Goal: Transaction & Acquisition: Purchase product/service

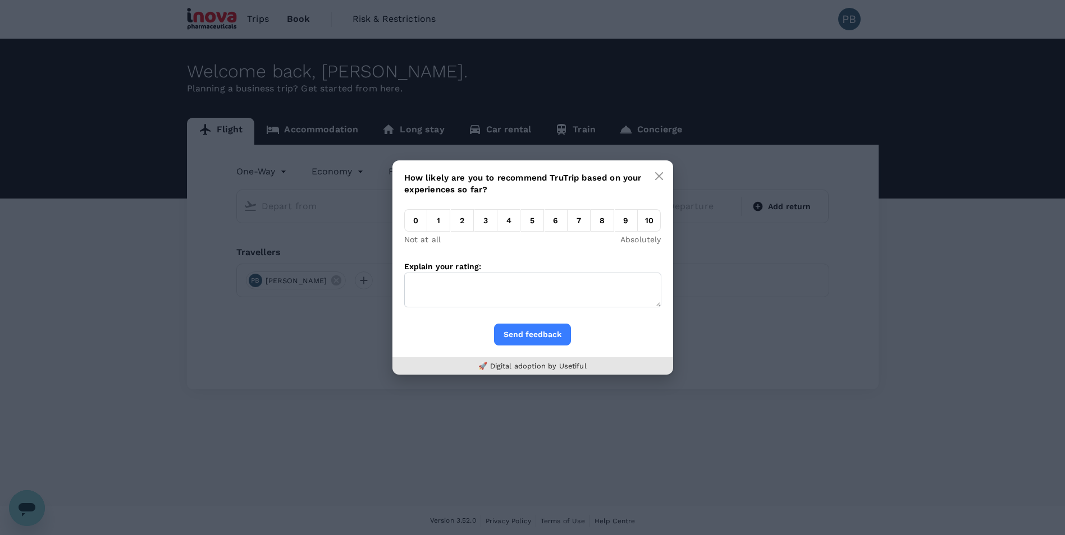
type input "roundtrip"
type input "Zurich (ZRH)"
click at [430, 222] on em "1" at bounding box center [438, 220] width 23 height 22
click at [427, 223] on input "1" at bounding box center [427, 223] width 0 height 0
click at [660, 175] on icon "button" at bounding box center [659, 176] width 7 height 7
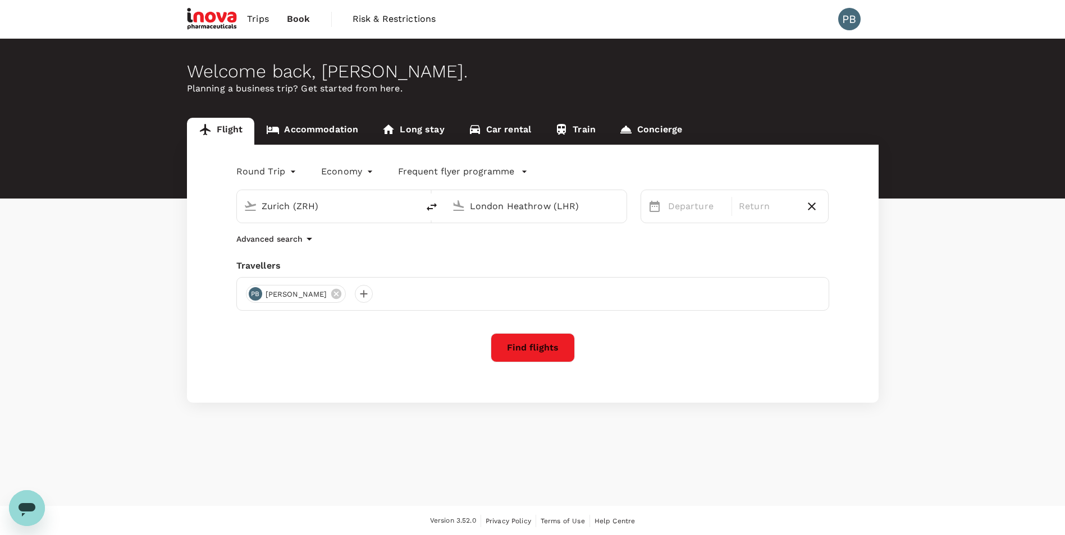
click at [529, 205] on input "London Heathrow (LHR)" at bounding box center [536, 206] width 133 height 17
click at [471, 251] on p "[GEOGRAPHIC_DATA]" at bounding box center [553, 250] width 198 height 11
type input "[GEOGRAPHIC_DATA] (SKP)"
click at [887, 281] on div "1" at bounding box center [883, 282] width 21 height 21
click at [750, 281] on div "2" at bounding box center [748, 282] width 21 height 21
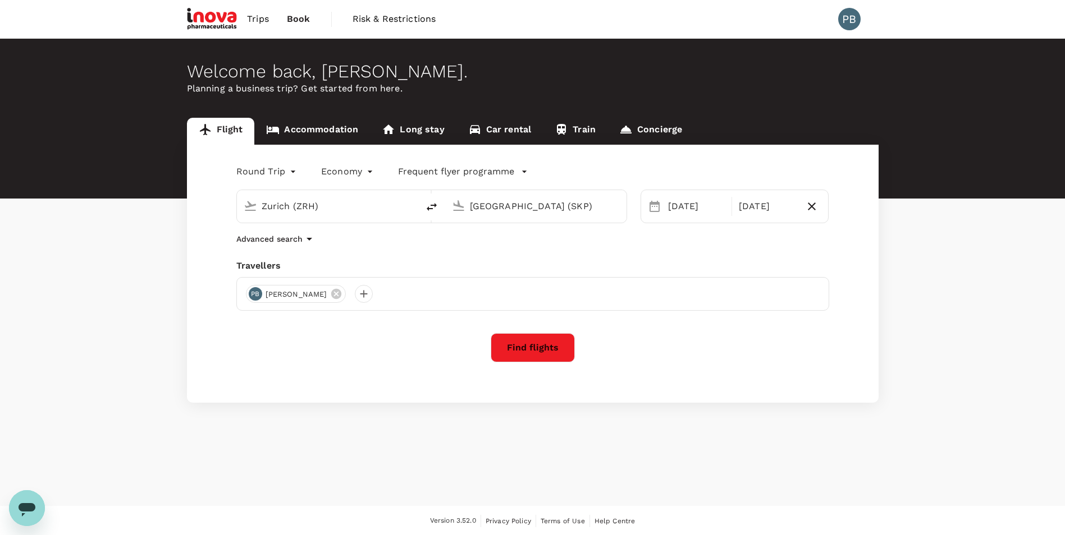
click at [309, 240] on icon "button" at bounding box center [309, 239] width 6 height 3
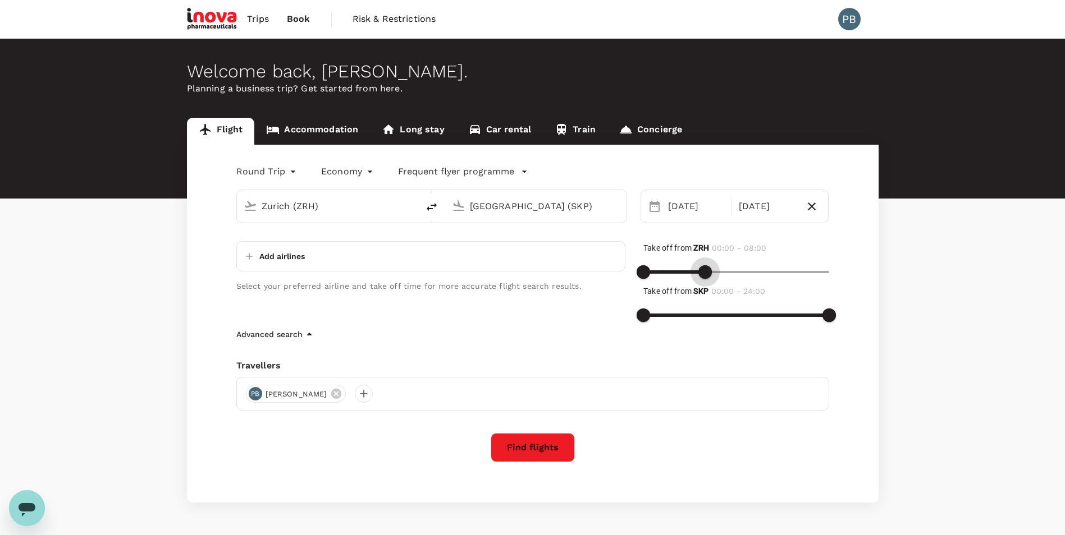
type input "1440"
drag, startPoint x: 825, startPoint y: 272, endPoint x: 852, endPoint y: 267, distance: 27.9
click at [852, 267] on div "Round Trip roundtrip Economy economy Frequent flyer programme [GEOGRAPHIC_DATA]…" at bounding box center [532, 324] width 691 height 358
type input "960"
drag, startPoint x: 657, startPoint y: 271, endPoint x: 767, endPoint y: 271, distance: 109.4
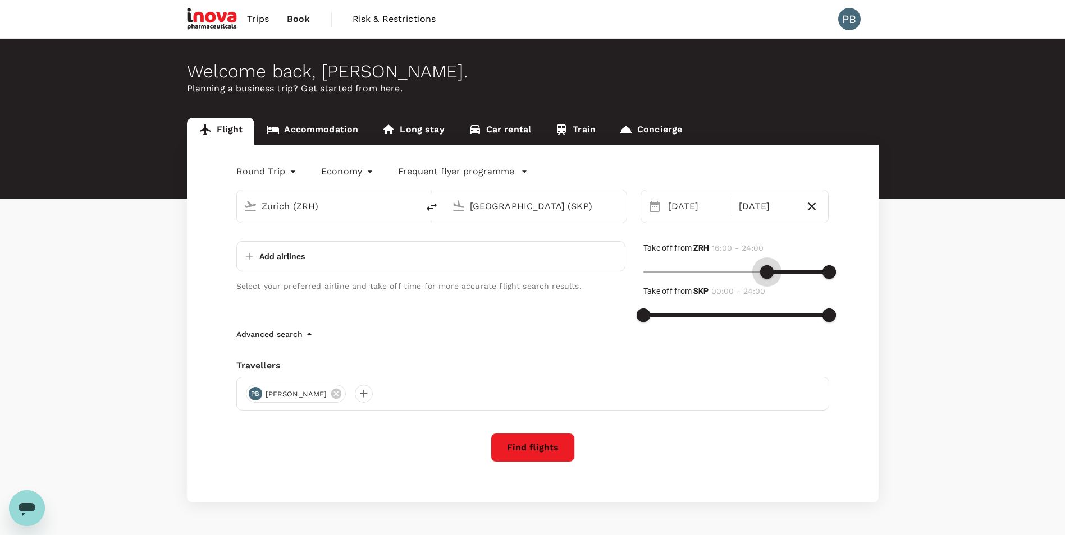
click at [767, 271] on span at bounding box center [766, 271] width 13 height 13
type input "960"
drag, startPoint x: 641, startPoint y: 312, endPoint x: 766, endPoint y: 308, distance: 125.2
click at [766, 309] on span at bounding box center [766, 315] width 13 height 13
click at [537, 443] on button "Find flights" at bounding box center [533, 447] width 84 height 29
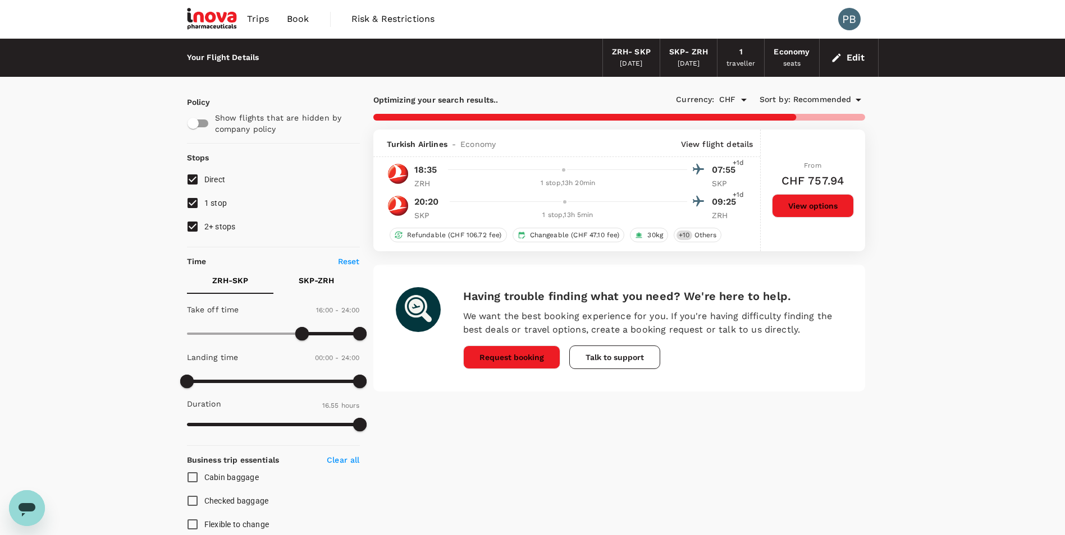
click at [192, 203] on input "1 stop" at bounding box center [193, 203] width 24 height 24
checkbox input "false"
click at [194, 228] on input "2+ stops" at bounding box center [193, 227] width 24 height 24
checkbox input "false"
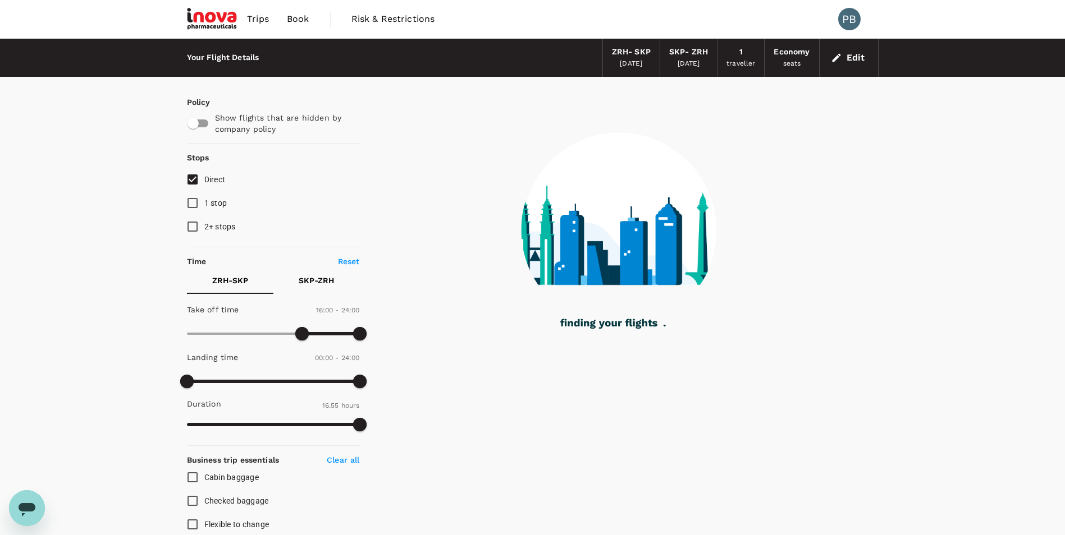
type input "1455"
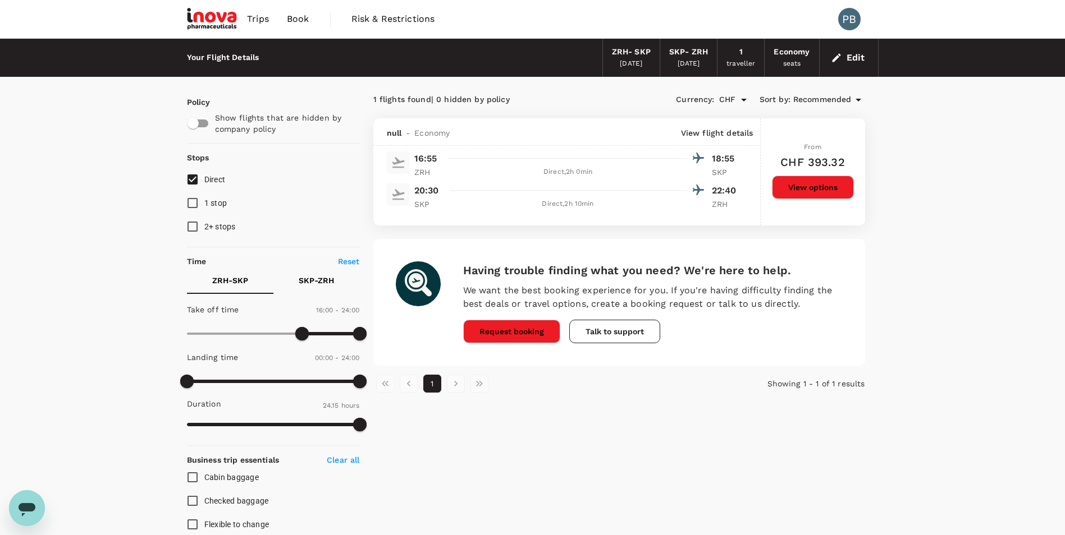
click at [811, 186] on button "View options" at bounding box center [813, 188] width 82 height 24
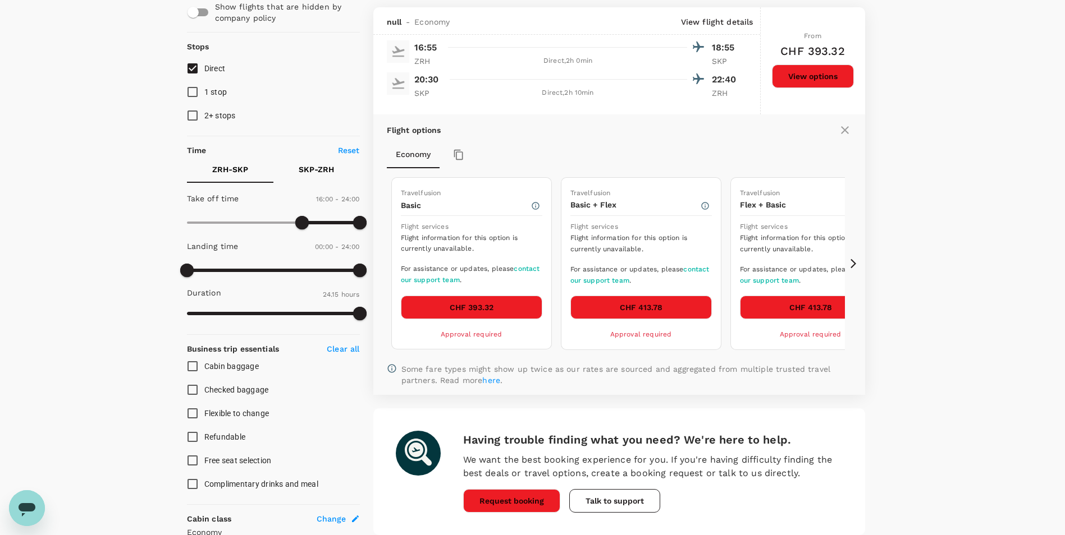
scroll to position [118, 0]
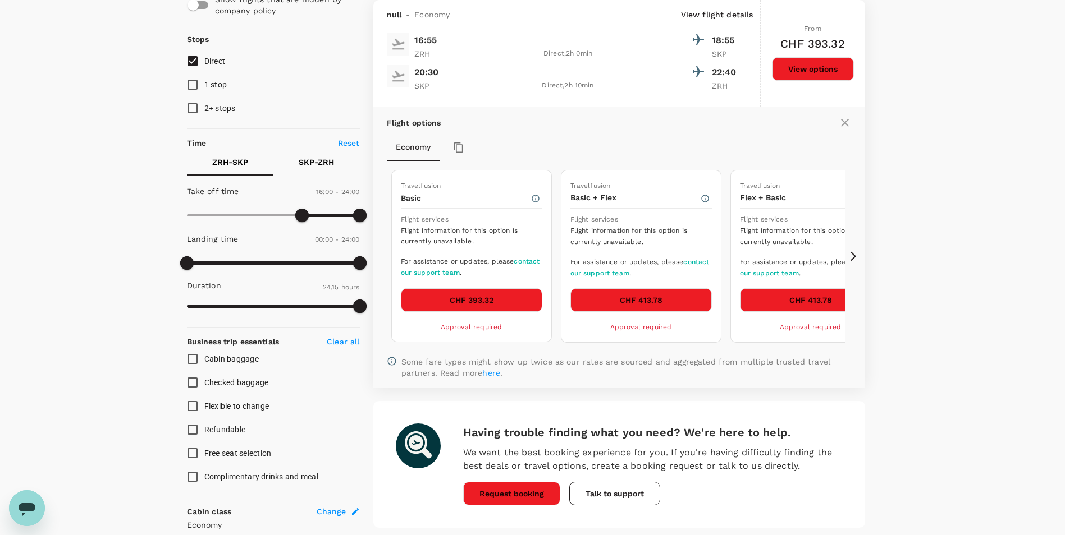
click at [855, 253] on icon at bounding box center [853, 256] width 11 height 11
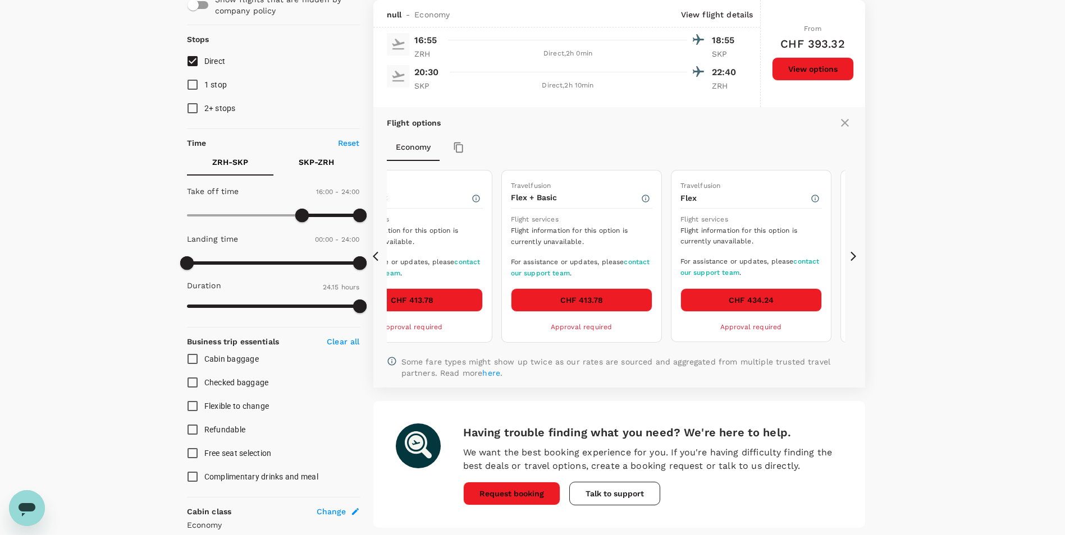
click at [853, 254] on icon at bounding box center [853, 256] width 11 height 11
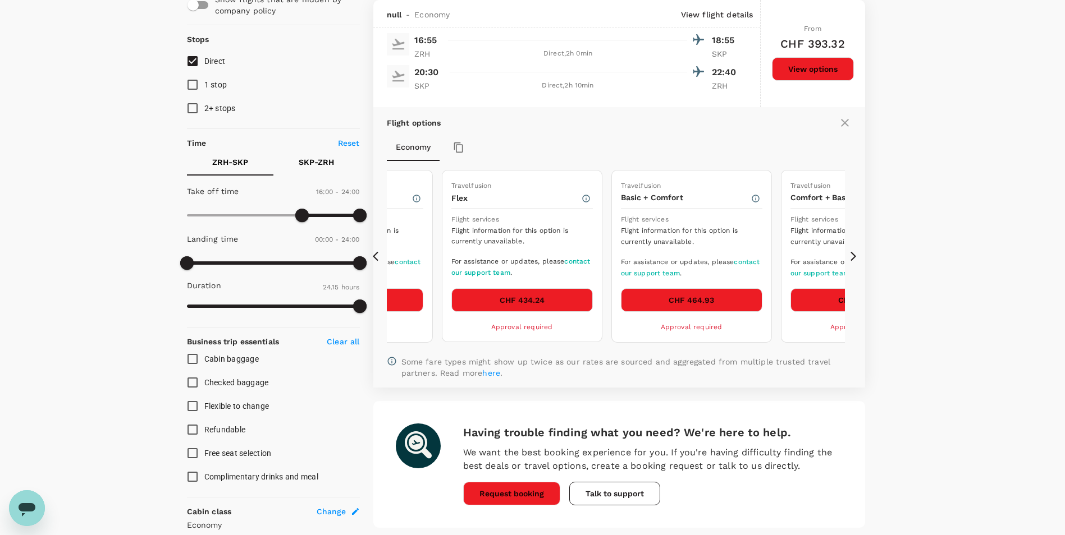
click at [372, 257] on div "1 flights found | 0 hidden by policy Currency : CHF Sort by : Recommended null …" at bounding box center [619, 263] width 519 height 583
click at [583, 199] on icon "button" at bounding box center [585, 198] width 9 height 9
click at [377, 255] on icon at bounding box center [378, 256] width 11 height 11
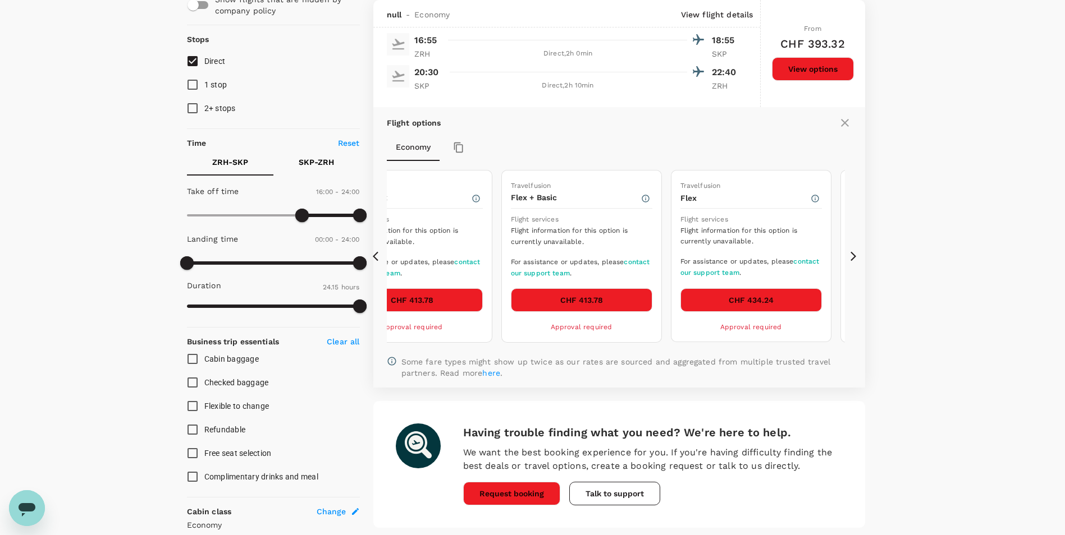
click at [377, 255] on icon at bounding box center [378, 256] width 11 height 11
click at [785, 173] on link "here" at bounding box center [794, 171] width 18 height 9
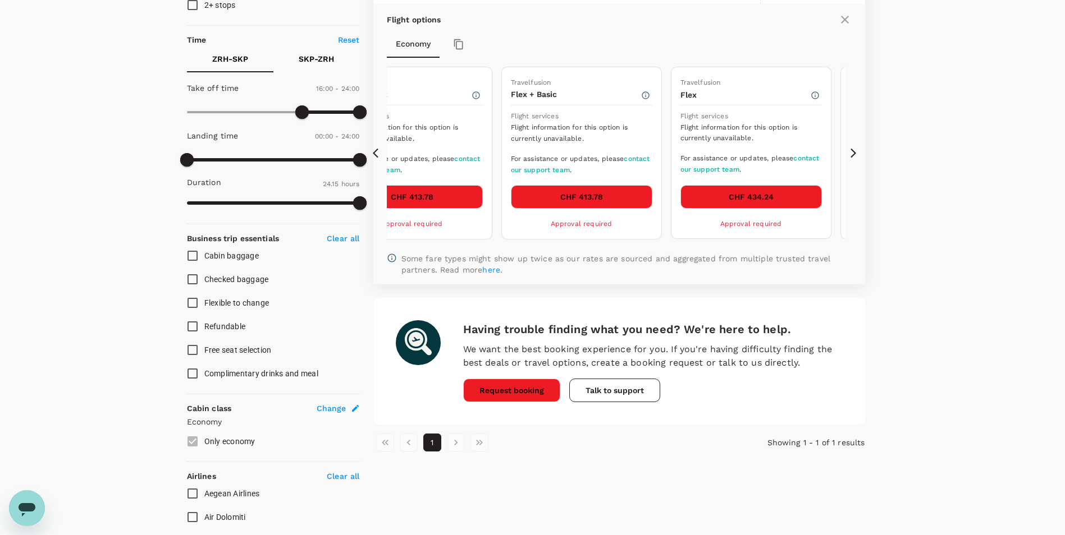
scroll to position [225, 0]
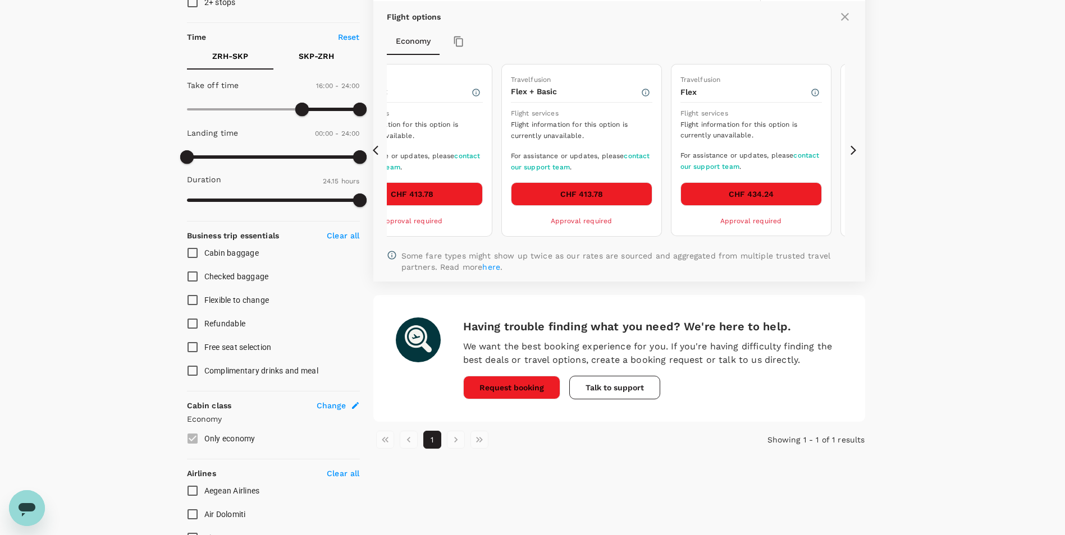
click at [493, 265] on link "here" at bounding box center [491, 267] width 18 height 9
click at [764, 195] on button "CHF 434.24" at bounding box center [750, 194] width 141 height 24
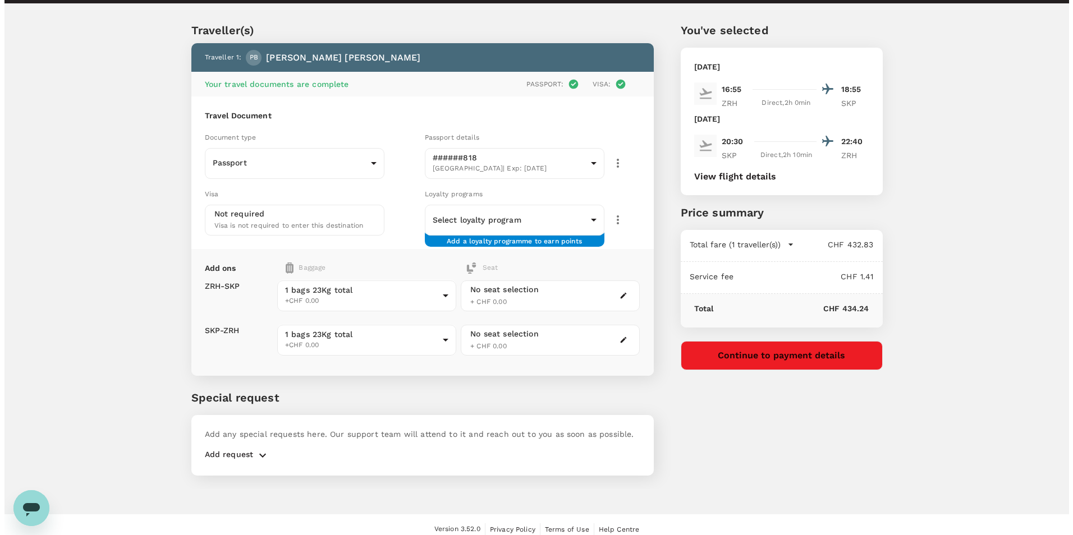
scroll to position [30, 0]
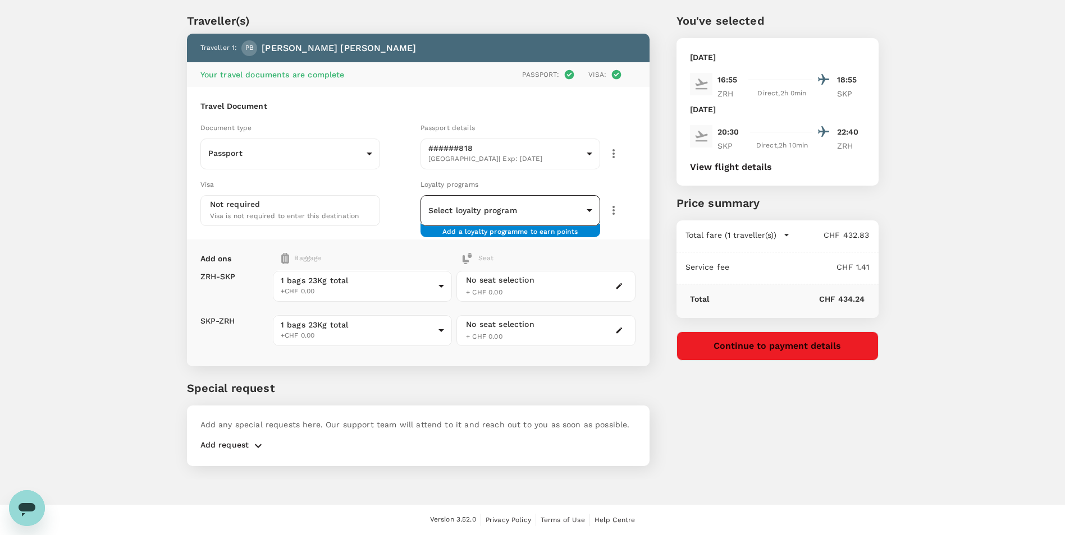
click at [590, 213] on body "Back to flight results Flight review Traveller(s) Traveller 1 : PB [PERSON_NAME…" at bounding box center [532, 253] width 1065 height 566
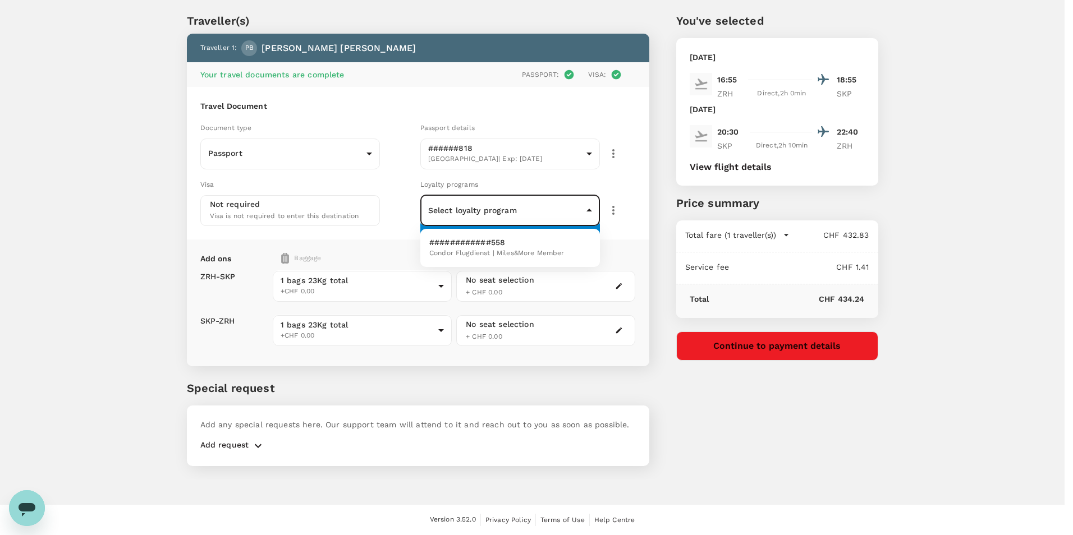
click at [590, 212] on div at bounding box center [536, 267] width 1073 height 535
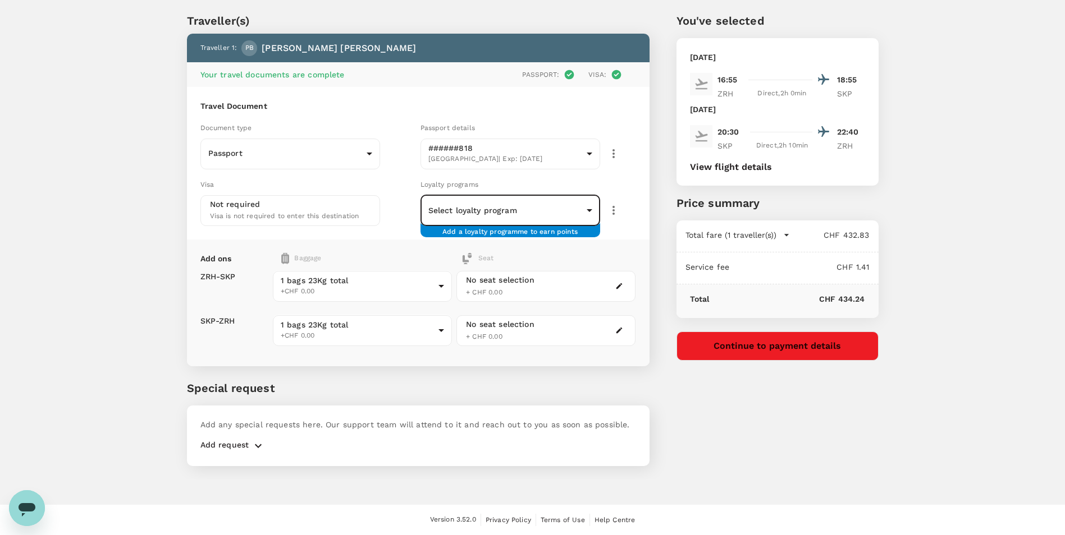
click at [743, 164] on button "View flight details" at bounding box center [731, 167] width 82 height 10
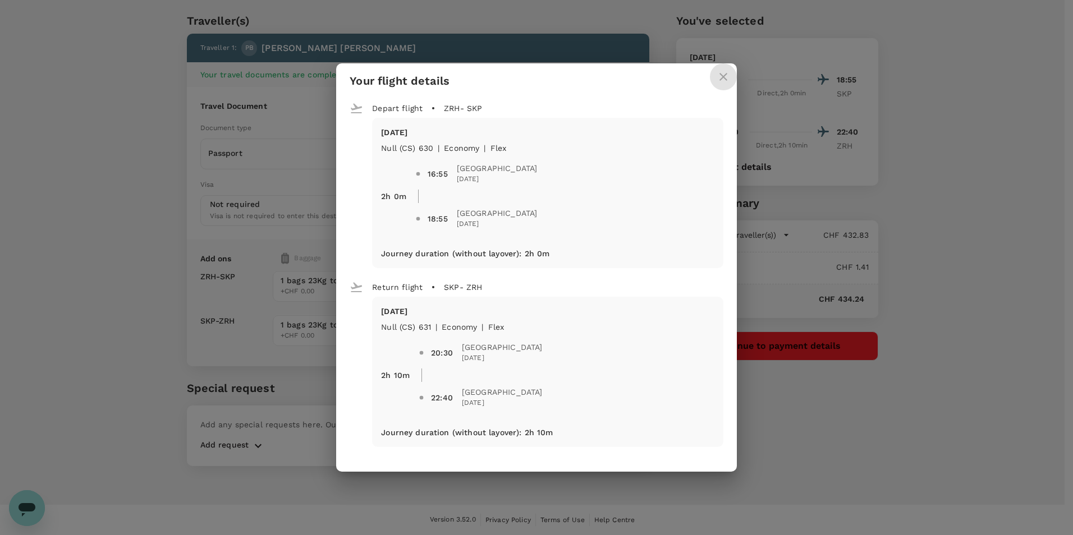
click at [717, 77] on icon "close" at bounding box center [723, 76] width 13 height 13
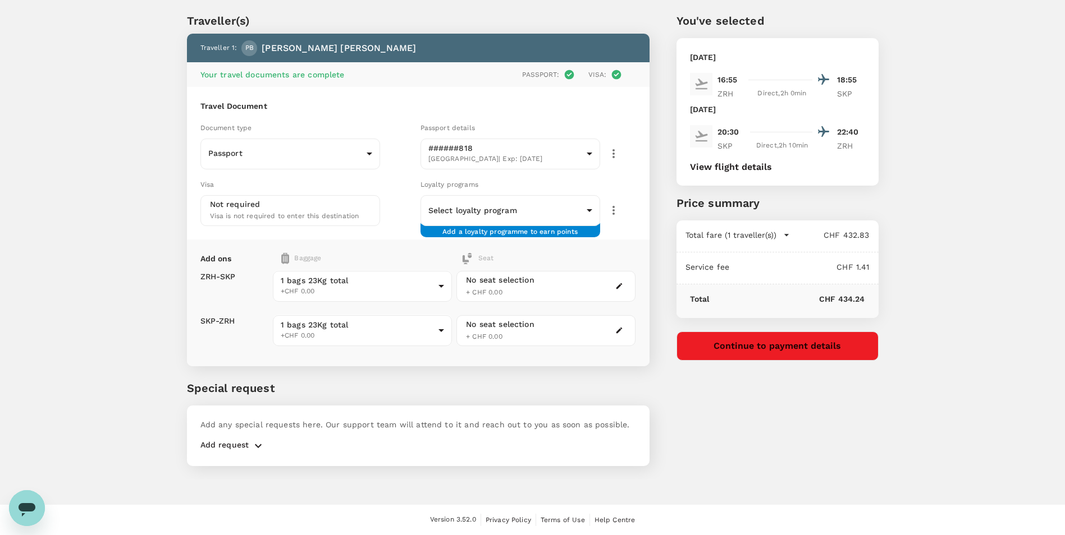
click at [565, 288] on div "No seat selection + CHF 0.00" at bounding box center [545, 286] width 179 height 31
click at [624, 287] on button "button" at bounding box center [618, 286] width 13 height 13
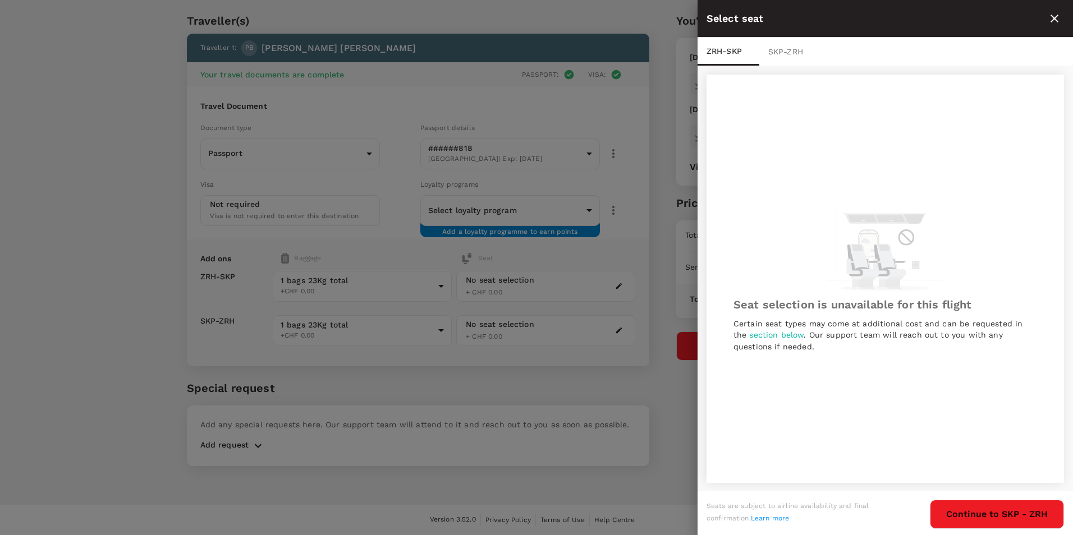
click at [1052, 18] on icon "close" at bounding box center [1054, 18] width 13 height 13
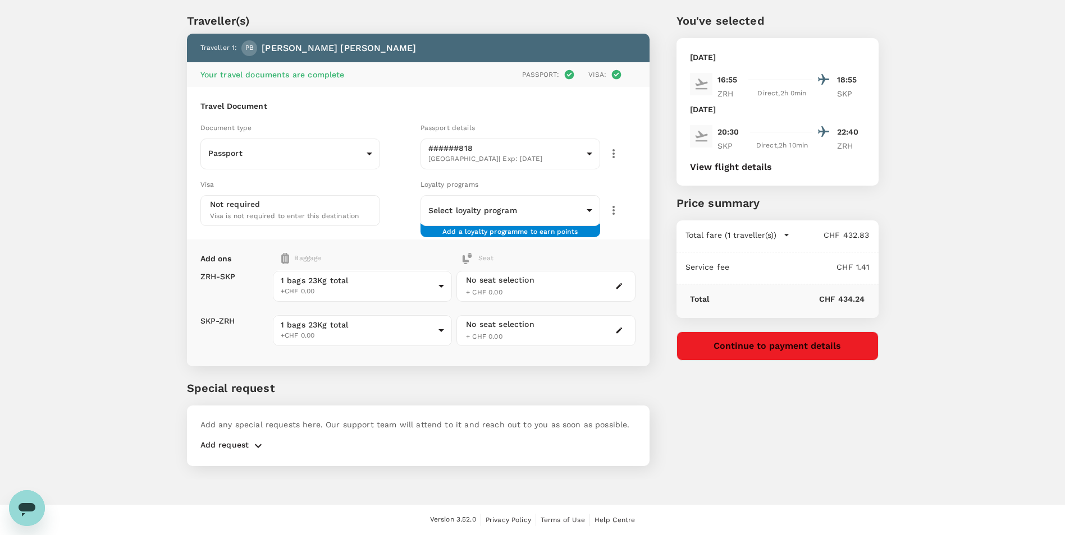
click at [615, 152] on icon "button" at bounding box center [613, 153] width 13 height 13
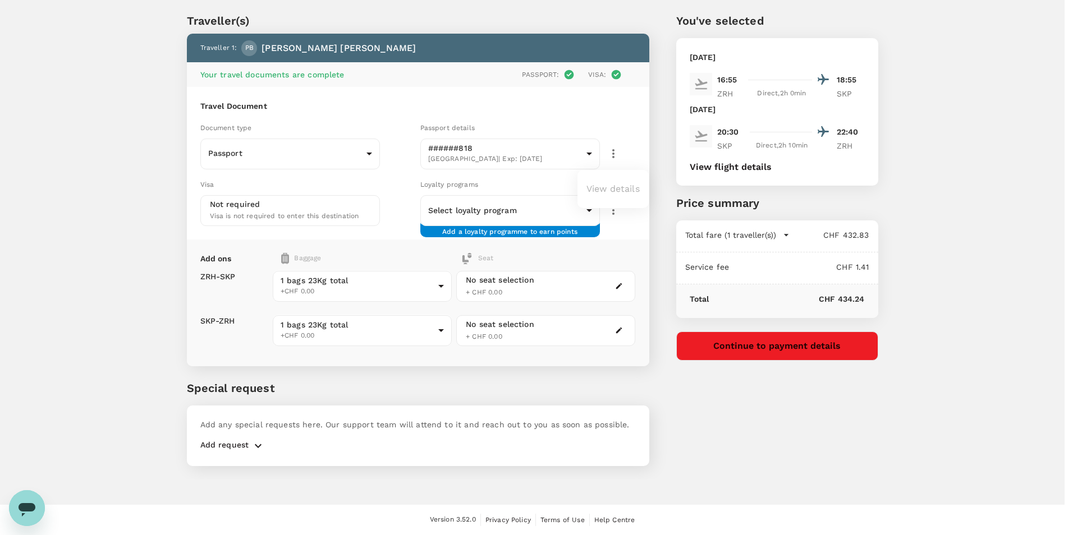
click at [595, 153] on div at bounding box center [536, 267] width 1073 height 535
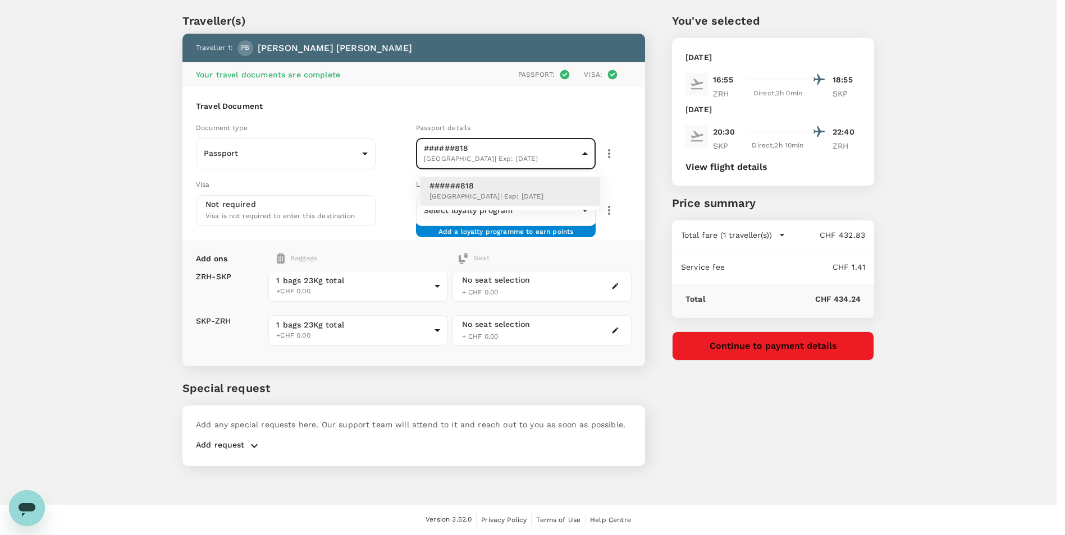
click at [589, 153] on body "Back to flight results Flight review Traveller(s) Traveller 1 : PB [PERSON_NAME…" at bounding box center [532, 253] width 1065 height 566
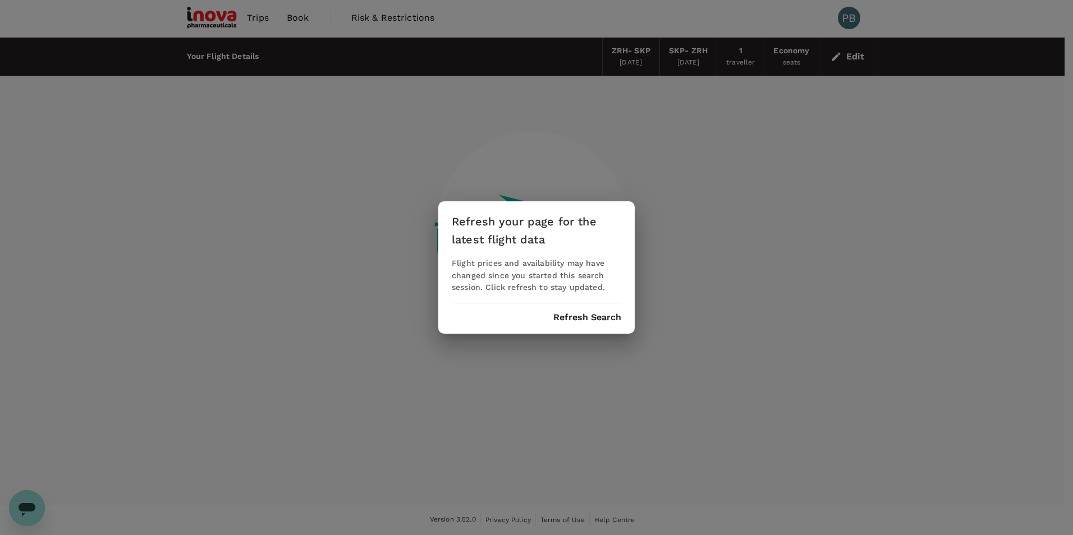
click at [607, 320] on button "Refresh Search" at bounding box center [587, 318] width 68 height 10
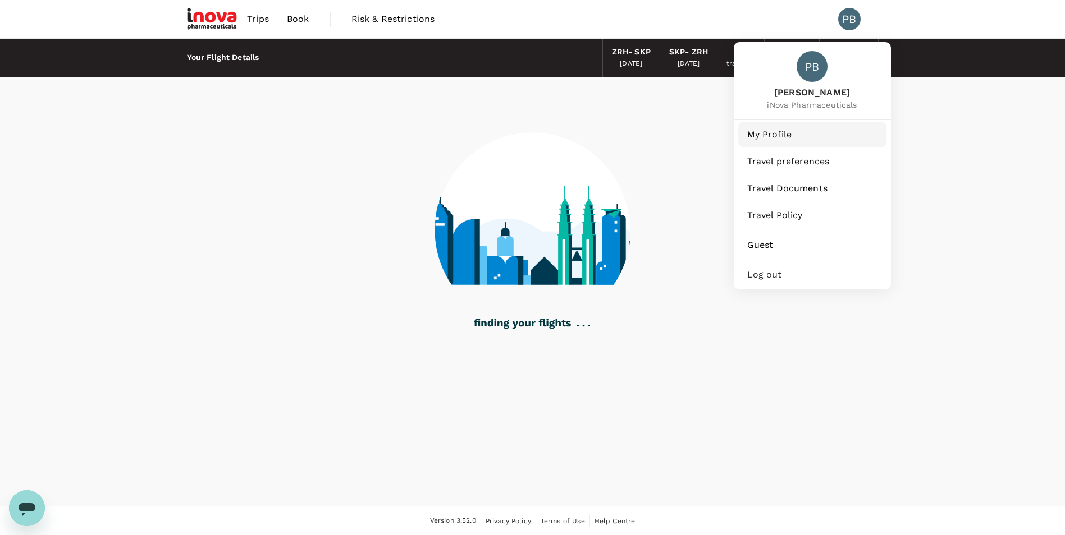
click at [767, 136] on span "My Profile" at bounding box center [812, 134] width 130 height 13
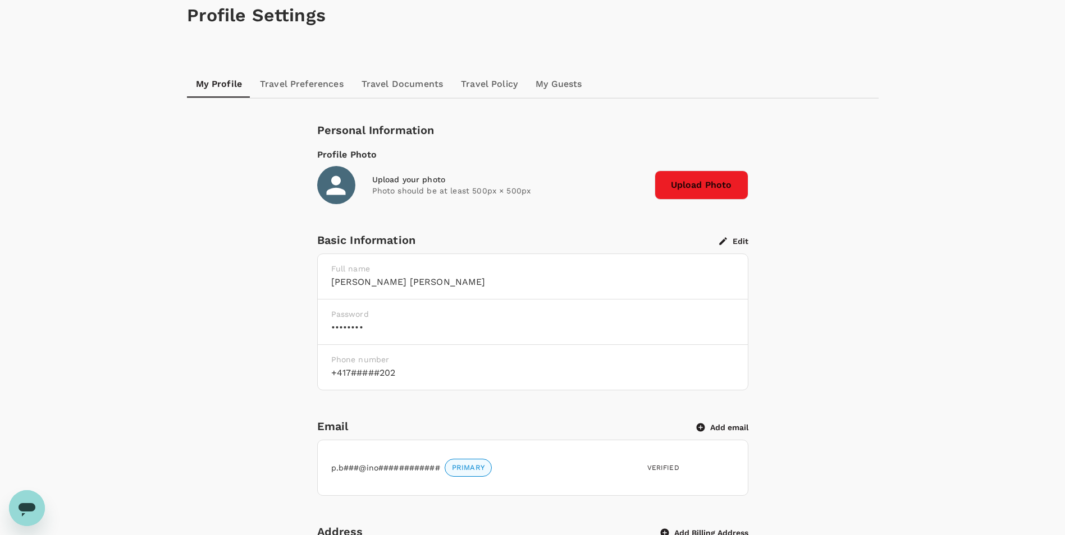
scroll to position [56, 0]
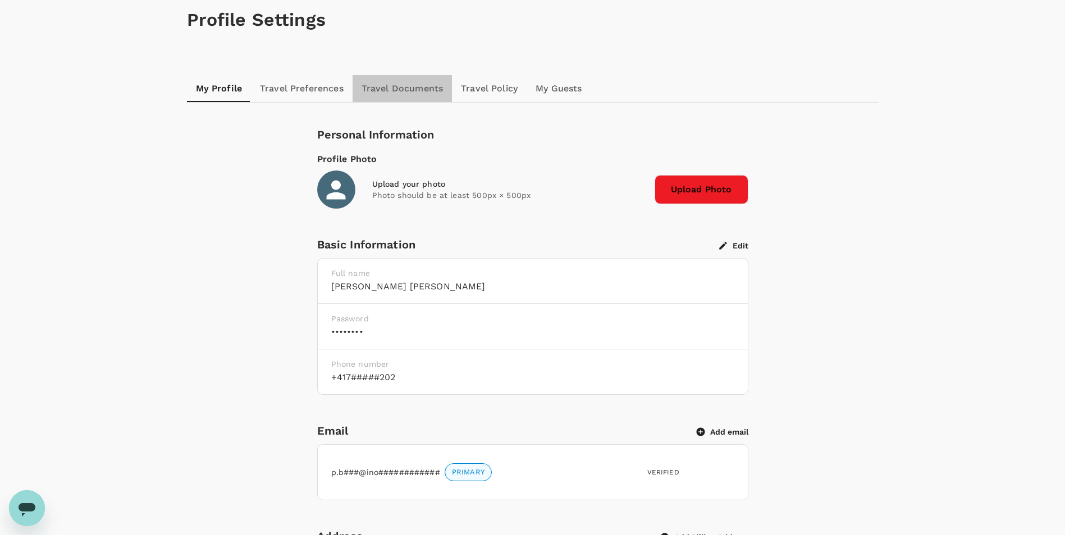
click at [402, 88] on link "Travel Documents" at bounding box center [401, 88] width 99 height 27
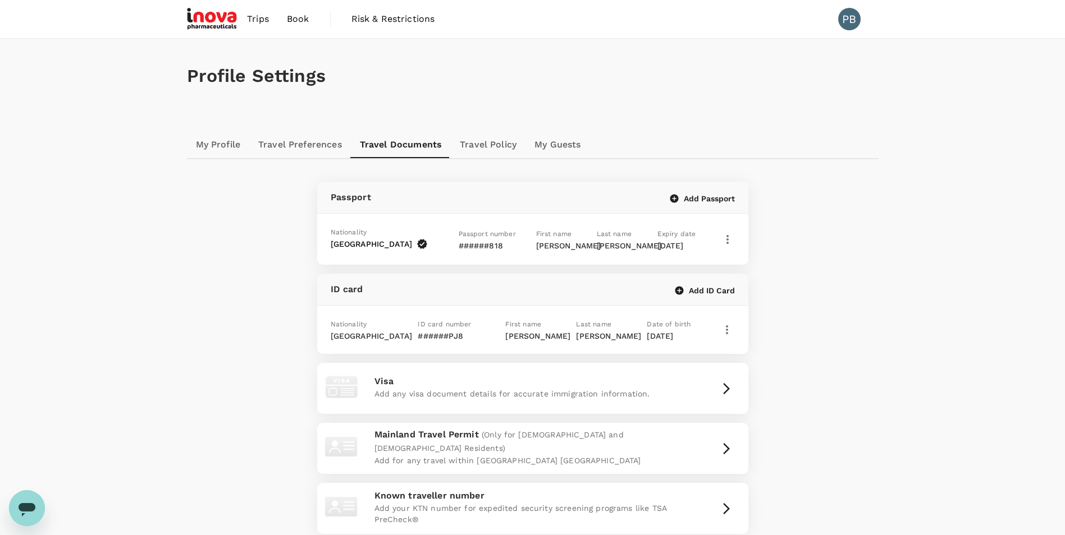
click at [448, 334] on p "######PJ8" at bounding box center [460, 336] width 84 height 11
click at [490, 146] on link "Travel Policy" at bounding box center [488, 144] width 75 height 27
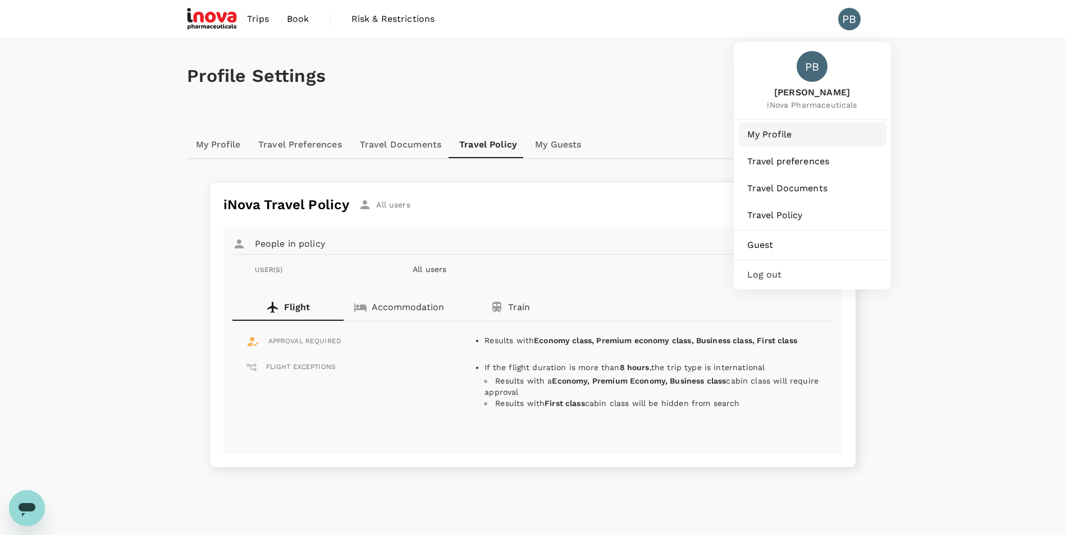
click at [783, 135] on span "My Profile" at bounding box center [812, 134] width 130 height 13
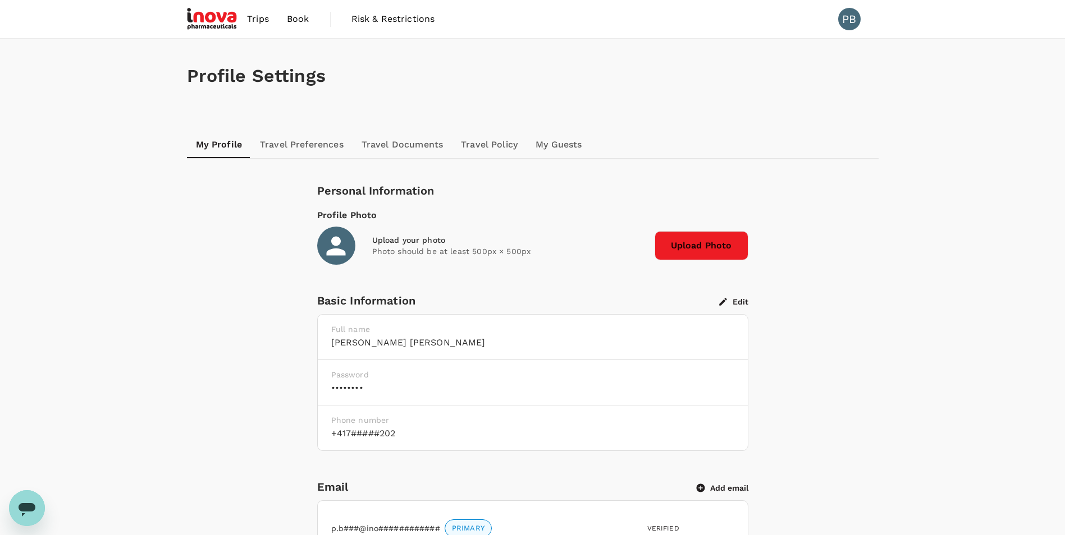
click at [406, 144] on link "Travel Documents" at bounding box center [401, 144] width 99 height 27
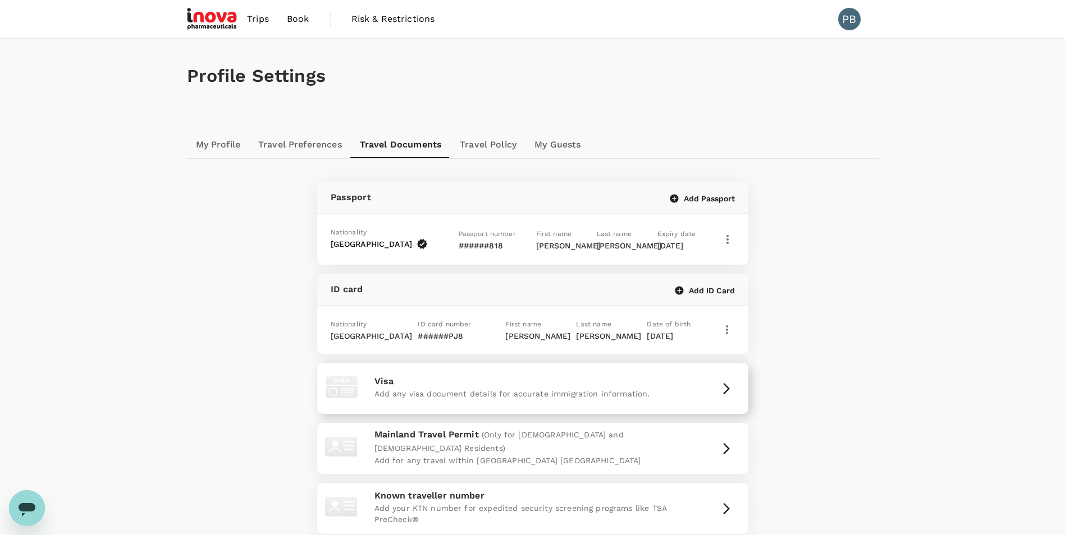
click at [728, 387] on icon "button" at bounding box center [726, 388] width 7 height 11
click at [700, 201] on button "Add Passport" at bounding box center [702, 199] width 65 height 10
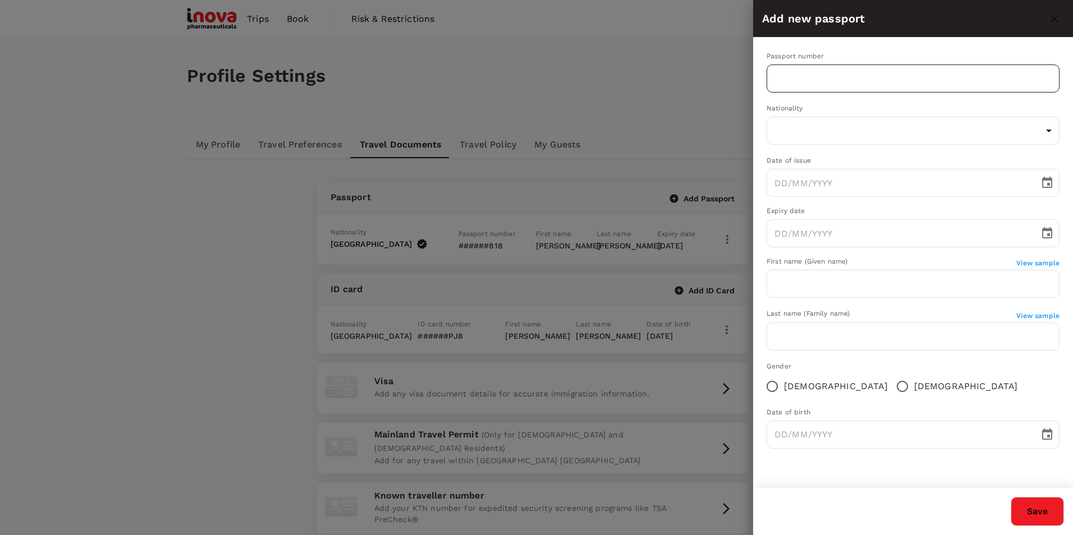
click at [817, 73] on input "text" at bounding box center [913, 79] width 293 height 28
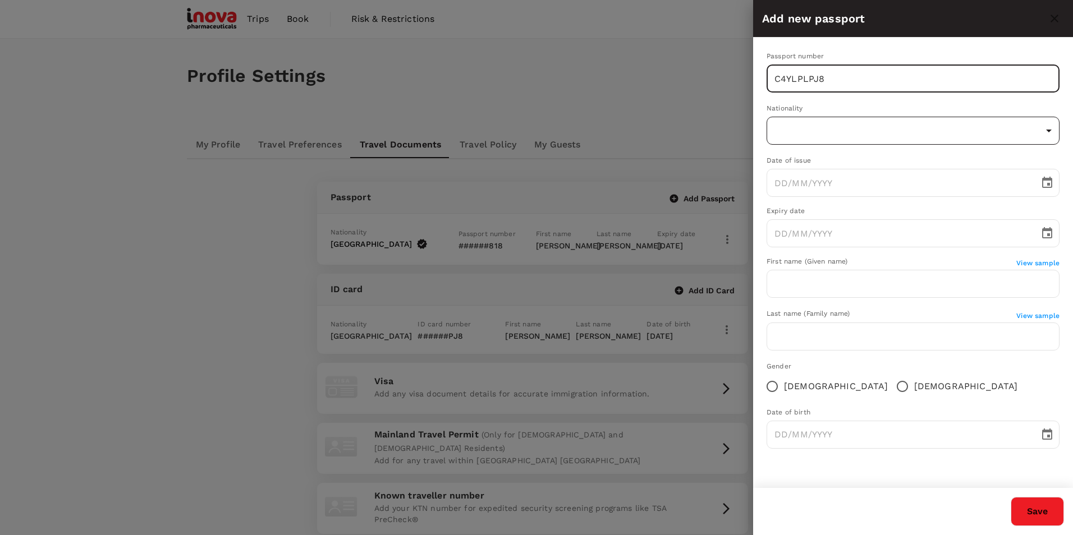
type input "C4YLPLPJ8"
click at [814, 122] on body "Trips Book Risk & Restrictions PB Profile Settings My Profile Travel Preference…" at bounding box center [536, 324] width 1073 height 648
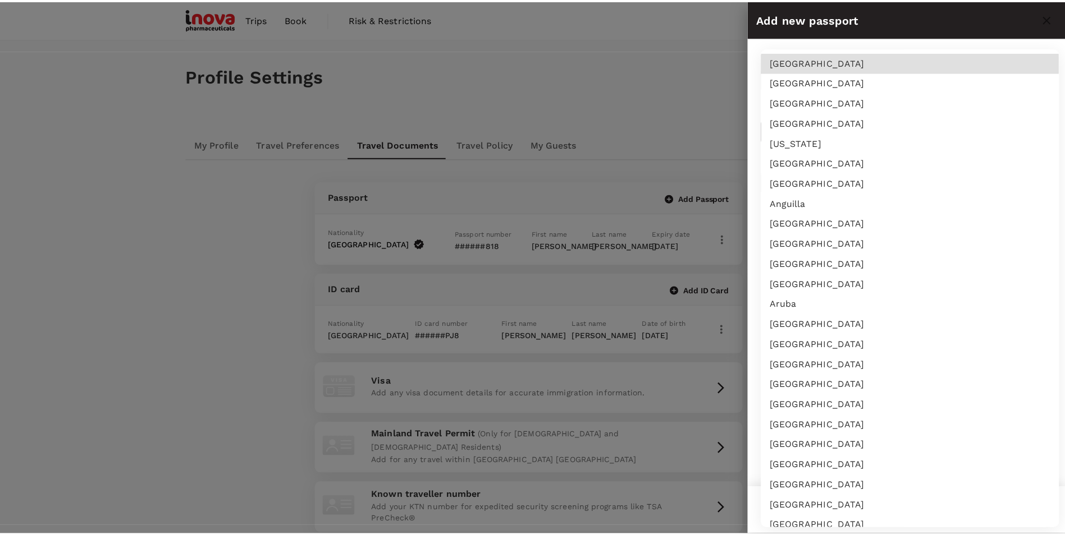
scroll to position [1370, 0]
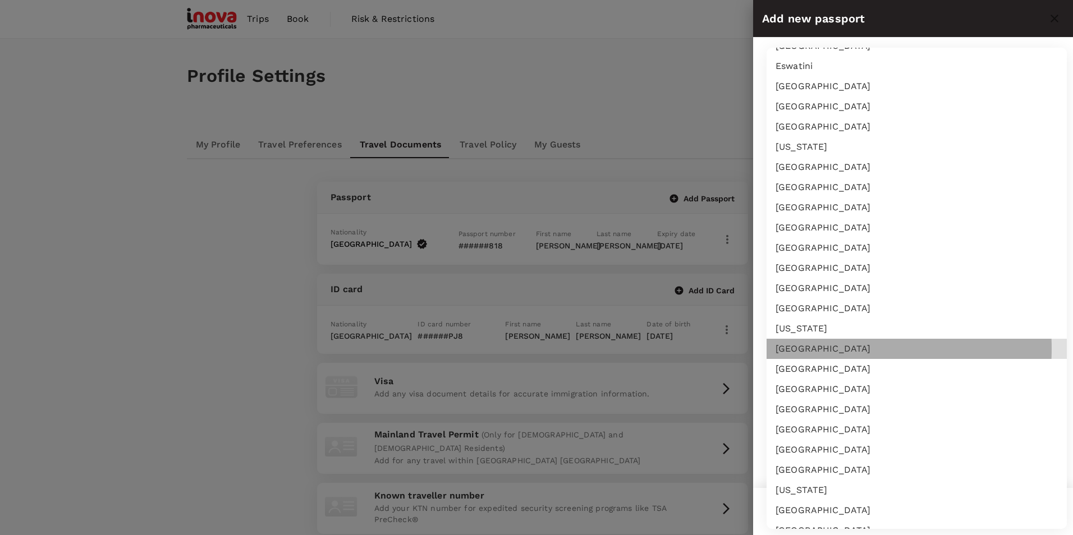
click at [821, 349] on li "[GEOGRAPHIC_DATA]" at bounding box center [917, 349] width 300 height 20
type input "DE"
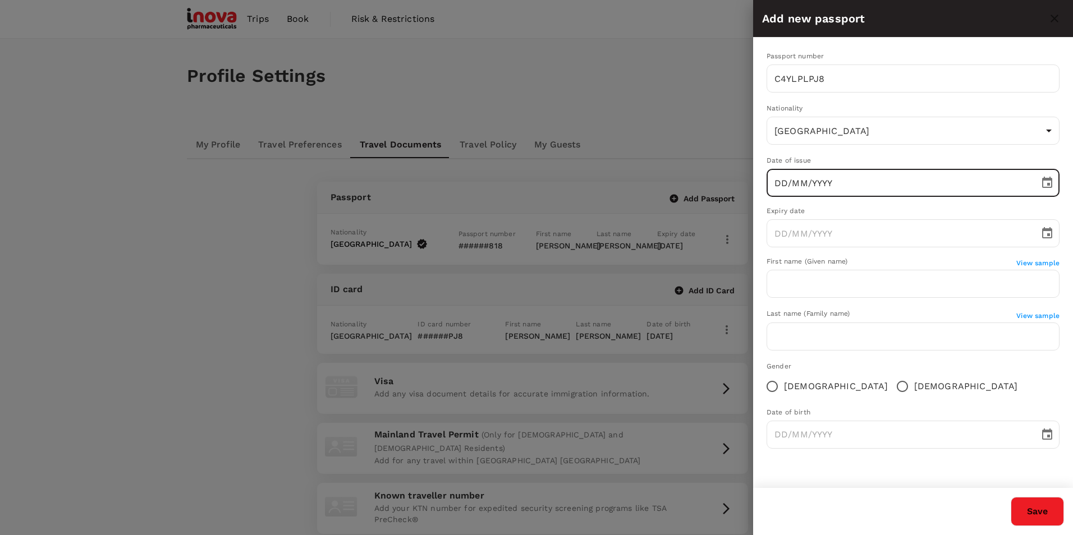
click at [837, 186] on input "DD/MM/YYYY" at bounding box center [899, 183] width 265 height 28
type input "[DATE]"
click at [860, 230] on input "DD/MM/YYYY" at bounding box center [899, 233] width 265 height 28
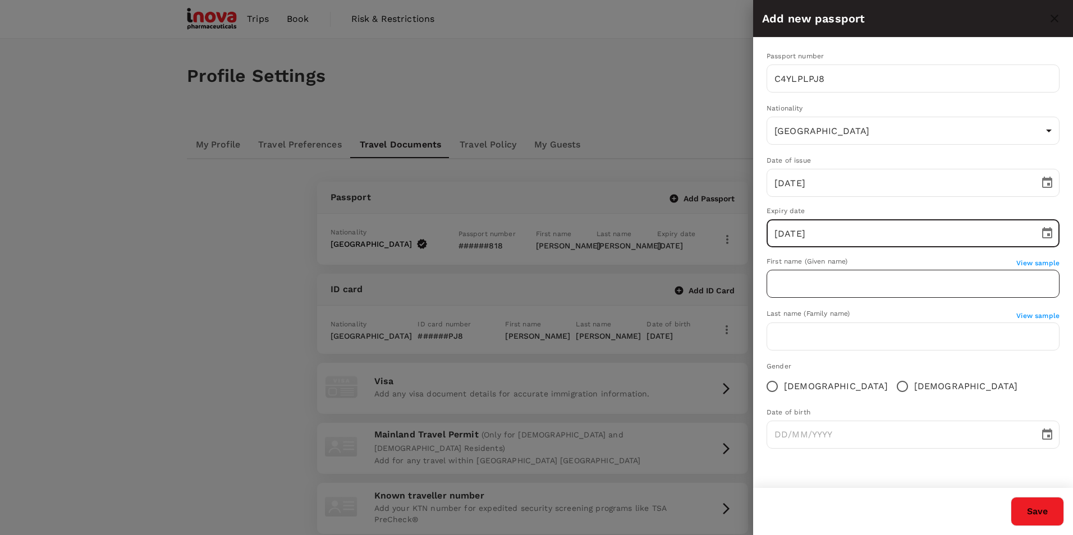
type input "[DATE]"
click at [840, 278] on input "text" at bounding box center [913, 284] width 293 height 28
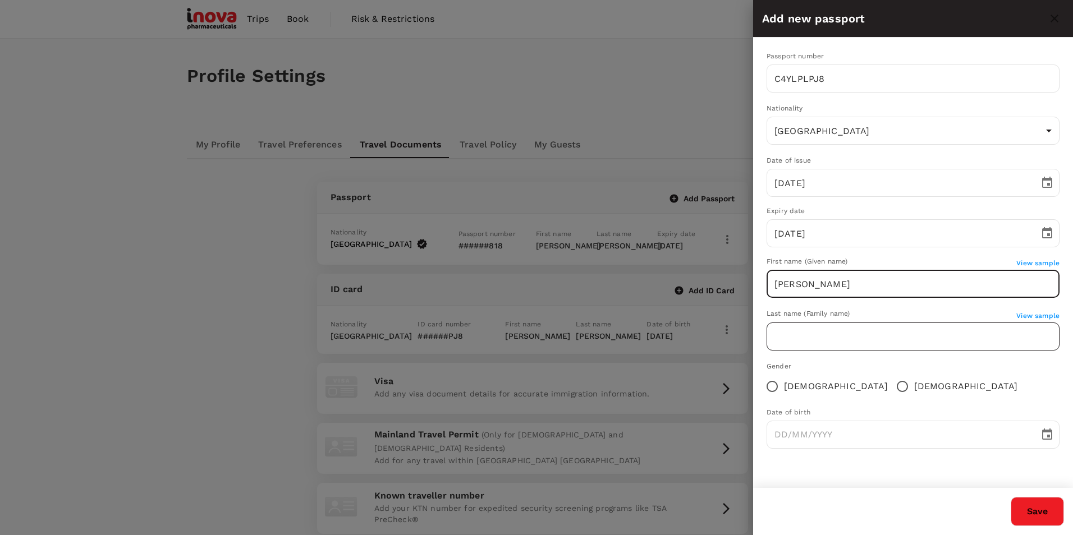
type input "[PERSON_NAME]"
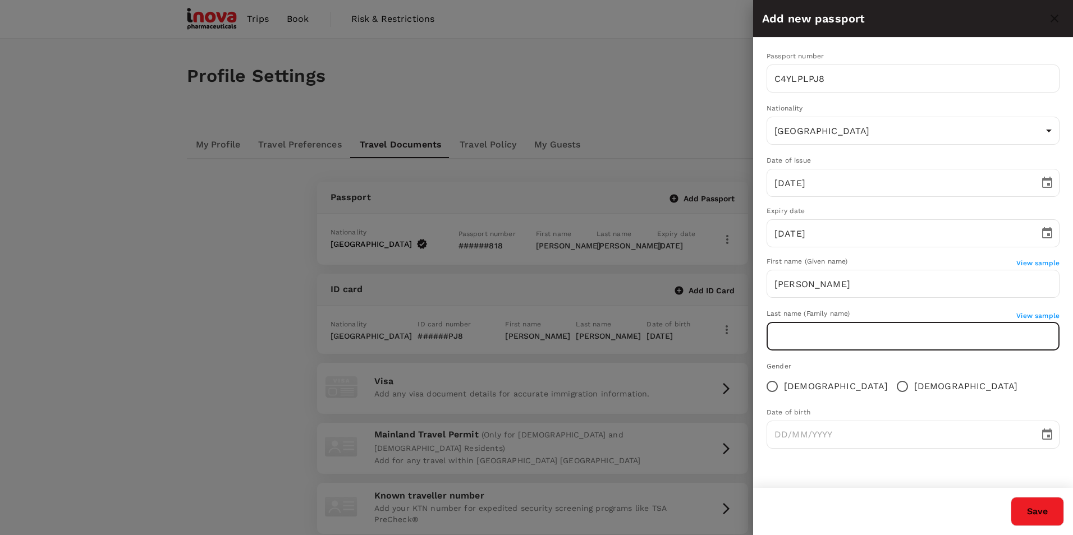
click at [816, 339] on input "text" at bounding box center [913, 337] width 293 height 28
type input "[PERSON_NAME]"
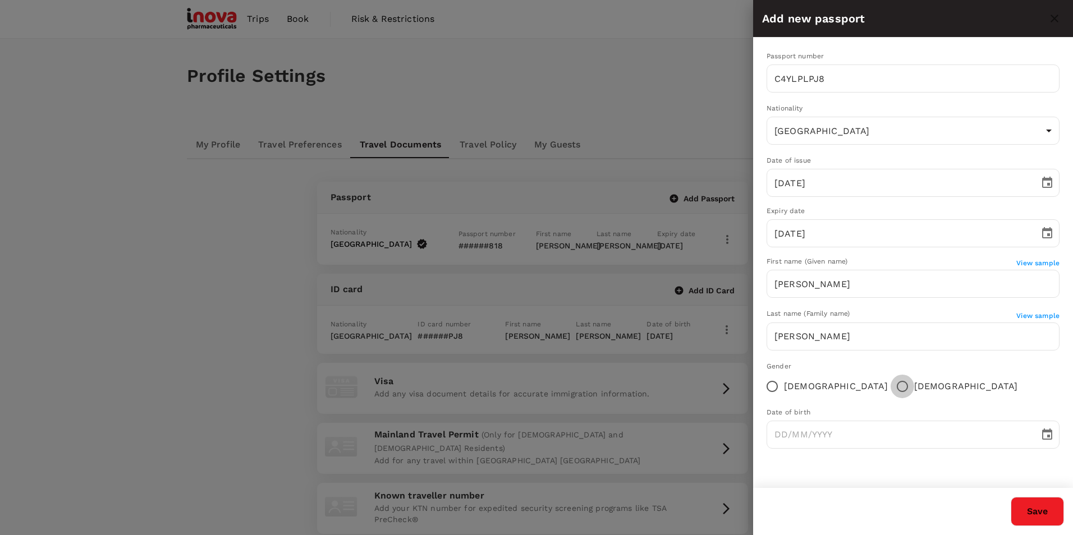
click at [891, 387] on input "[DEMOGRAPHIC_DATA]" at bounding box center [903, 387] width 24 height 24
radio input "true"
click at [778, 434] on input "DD/MM/YYYY" at bounding box center [899, 435] width 265 height 28
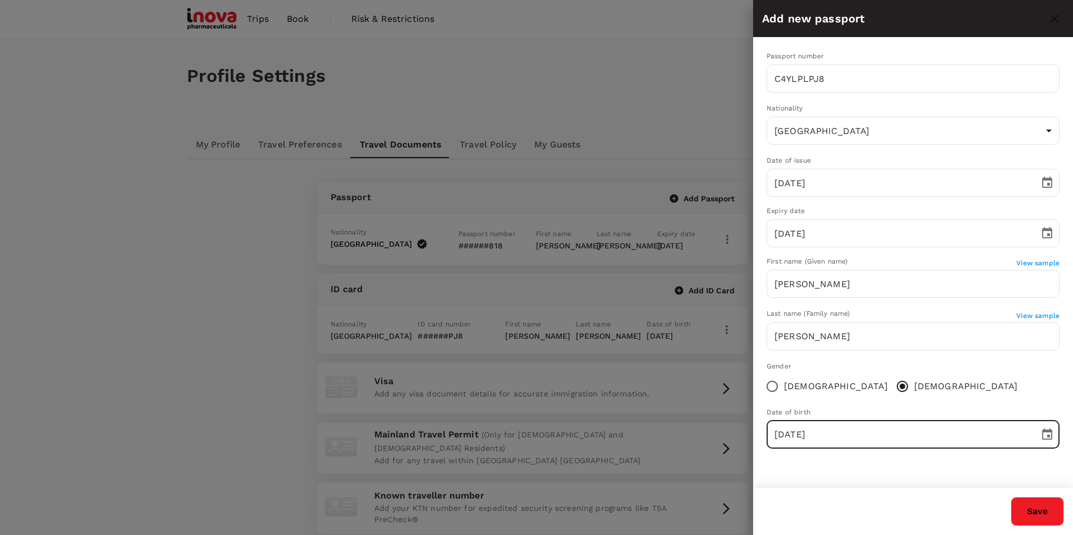
type input "[DATE]"
click at [1041, 512] on button "Save" at bounding box center [1037, 511] width 53 height 29
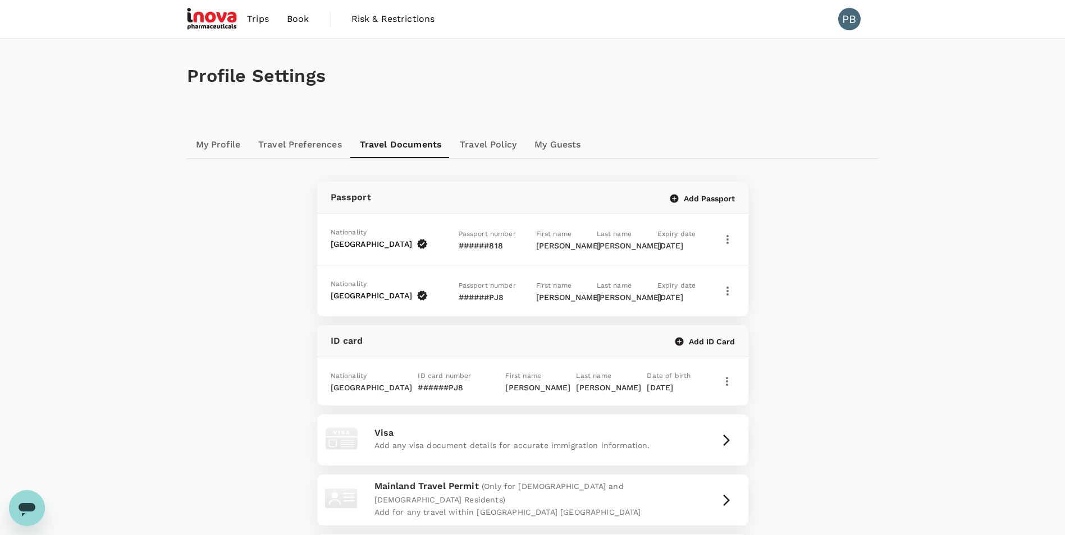
click at [223, 147] on link "My Profile" at bounding box center [218, 144] width 63 height 27
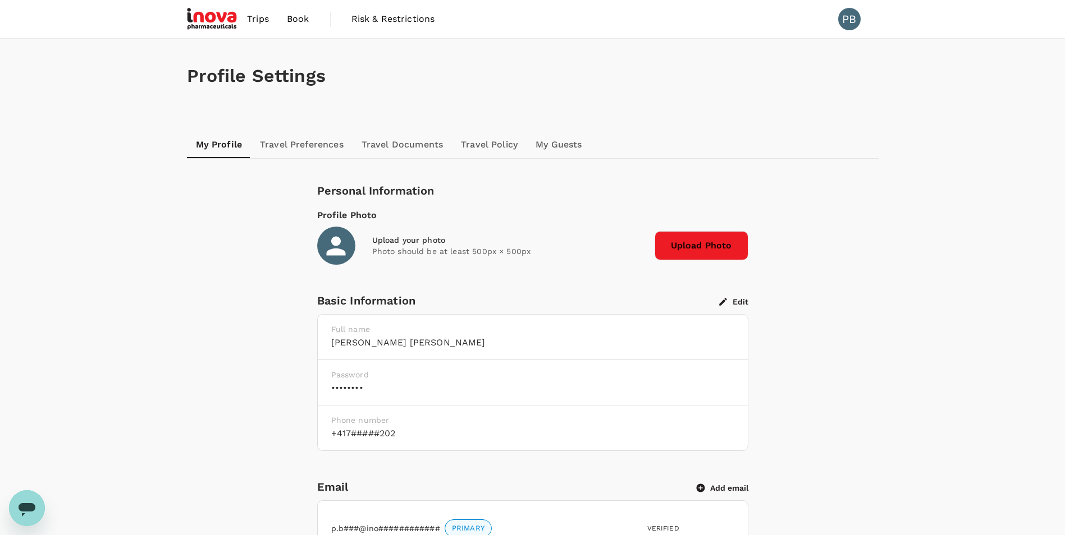
click at [260, 15] on span "Trips" at bounding box center [258, 18] width 22 height 13
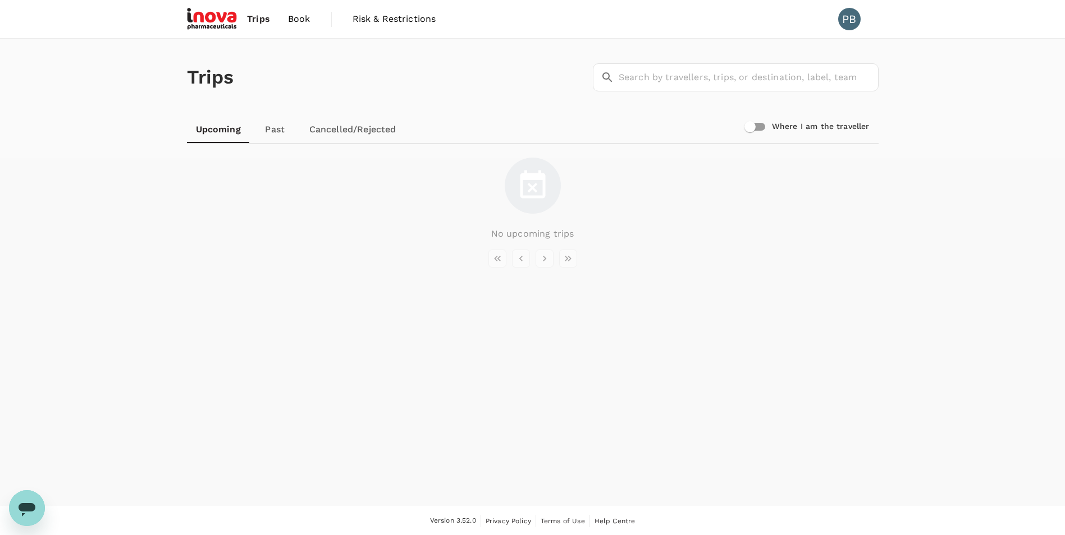
click at [297, 19] on span "Book" at bounding box center [299, 18] width 22 height 13
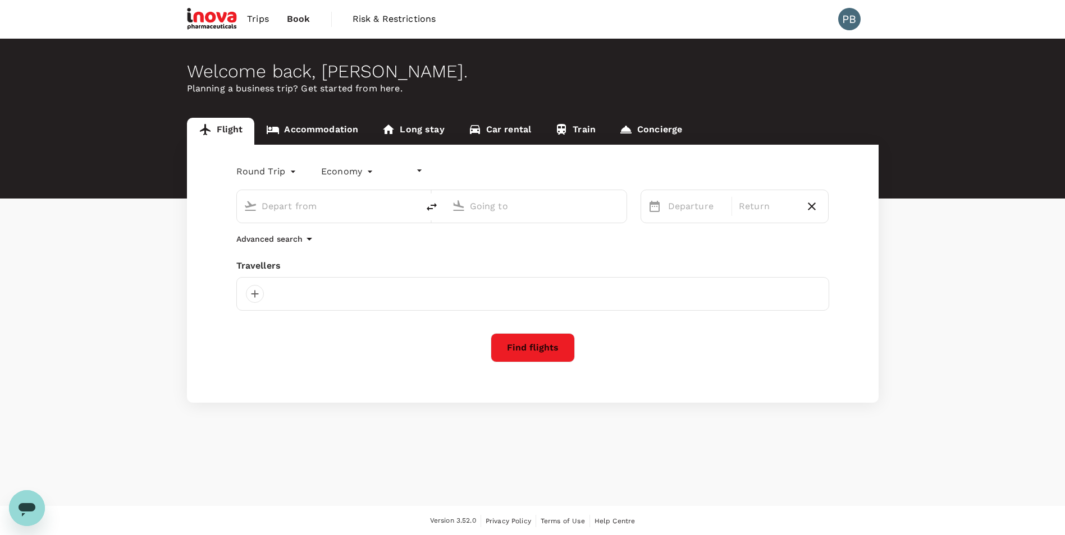
type input "undefined, undefined (any)"
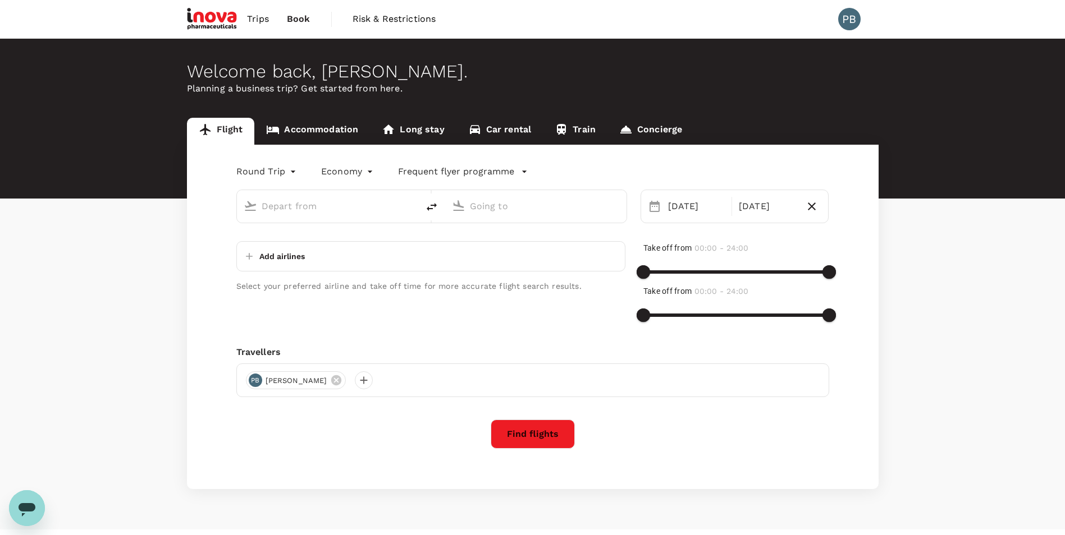
type input "Zurich (ZRH)"
type input "[GEOGRAPHIC_DATA] (SKP)"
type input "Zurich (ZRH)"
type input "[GEOGRAPHIC_DATA] (SKP)"
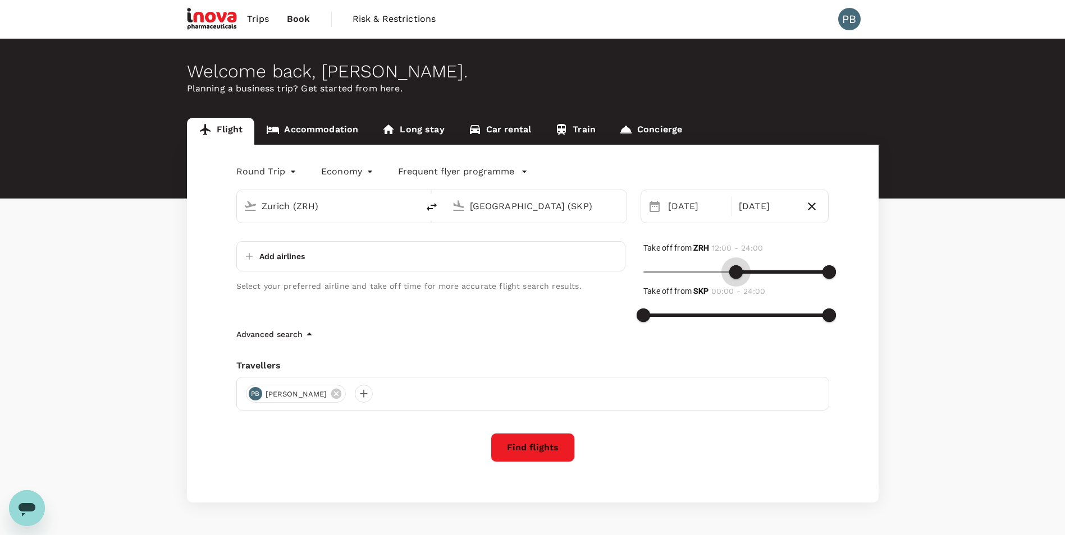
type input "780"
drag, startPoint x: 651, startPoint y: 269, endPoint x: 743, endPoint y: 271, distance: 92.1
click at [743, 271] on span at bounding box center [743, 271] width 13 height 13
type input "900"
drag, startPoint x: 695, startPoint y: 314, endPoint x: 759, endPoint y: 312, distance: 64.0
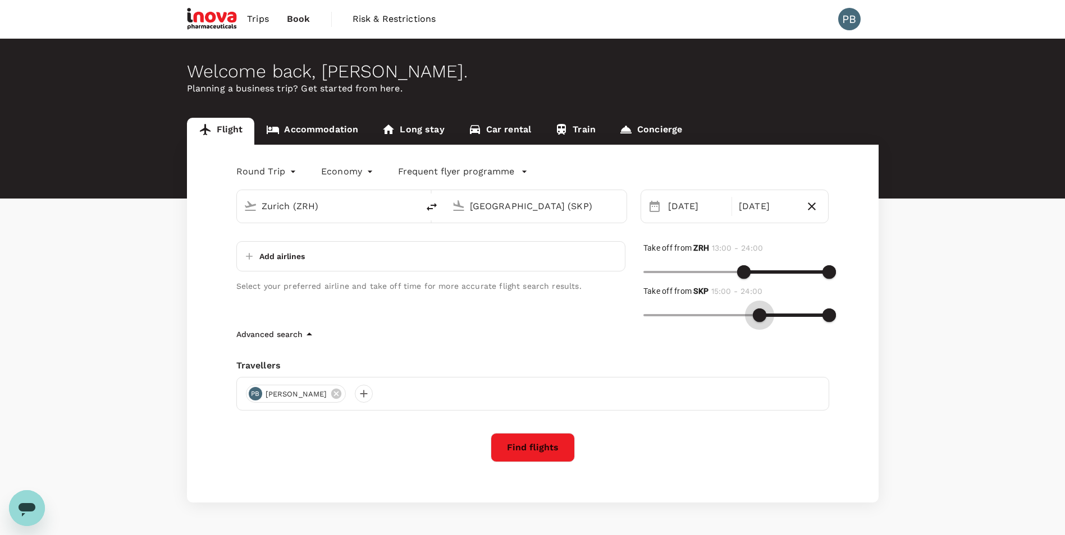
click at [759, 312] on span at bounding box center [759, 315] width 13 height 13
click at [536, 442] on button "Find flights" at bounding box center [533, 447] width 84 height 29
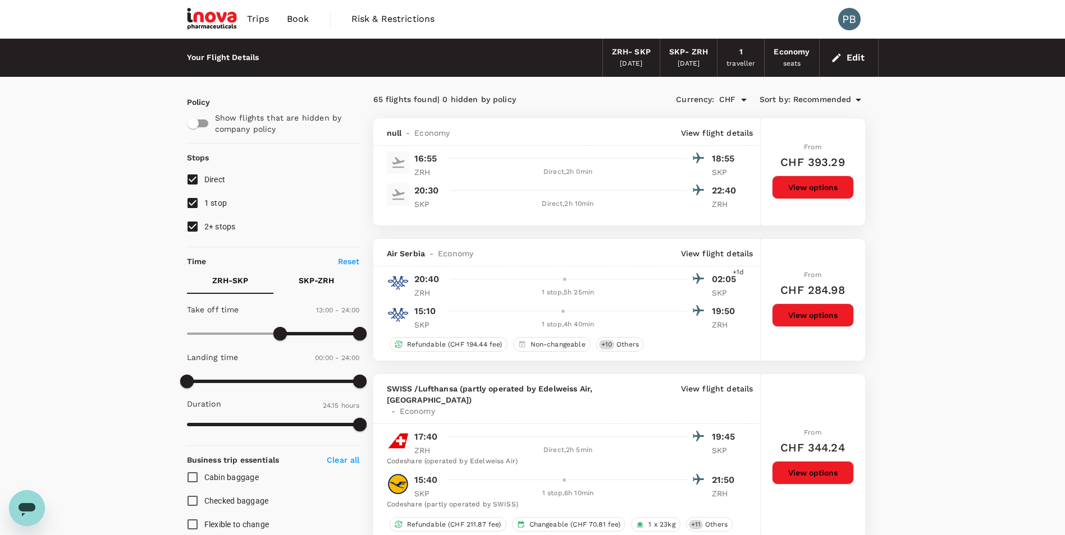
type input "1455"
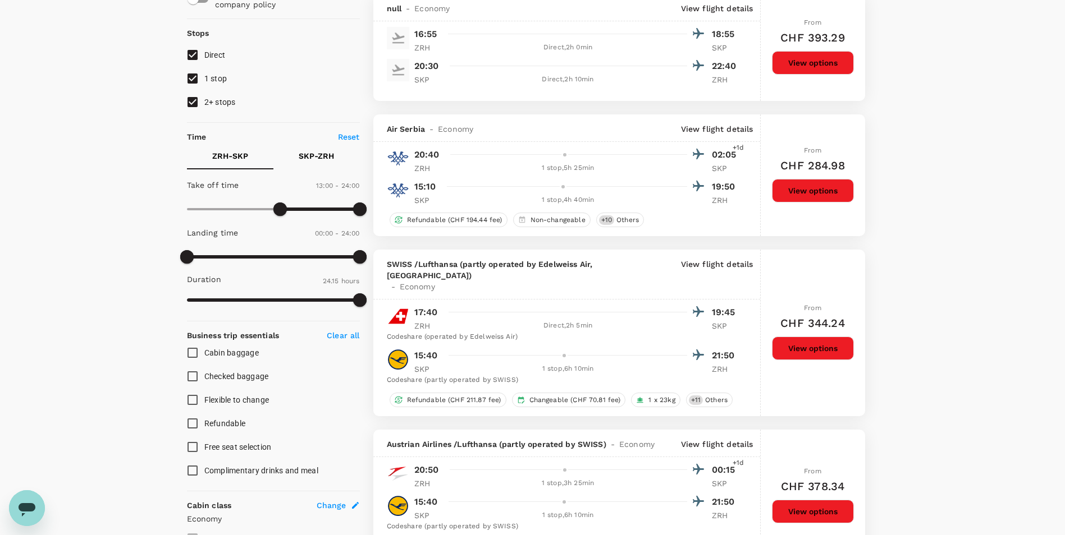
scroll to position [56, 0]
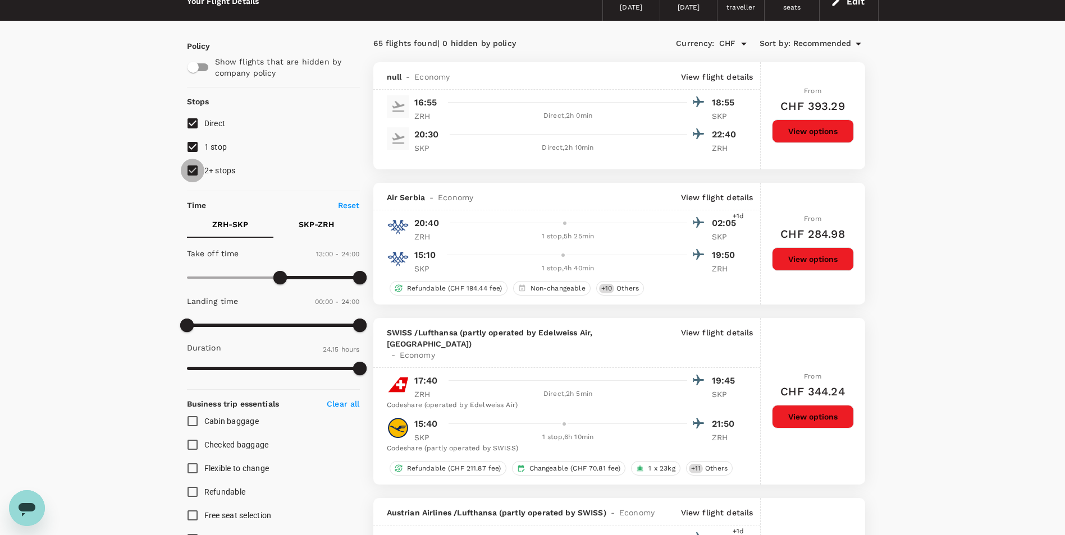
click at [189, 168] on input "2+ stops" at bounding box center [193, 171] width 24 height 24
checkbox input "false"
type input "CHF"
click at [823, 134] on button "View options" at bounding box center [813, 132] width 82 height 24
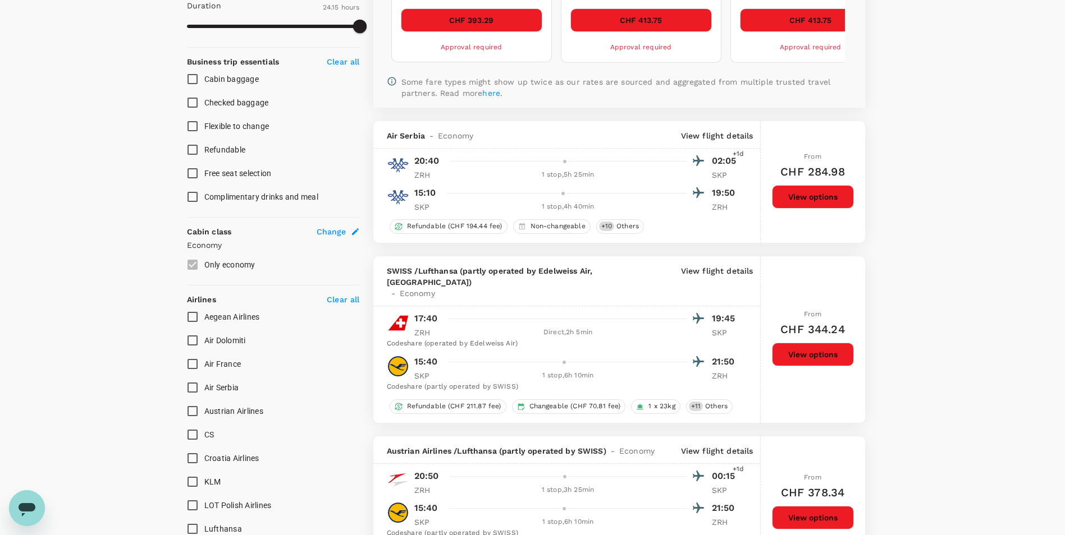
scroll to position [399, 0]
click at [816, 343] on button "View options" at bounding box center [813, 354] width 82 height 24
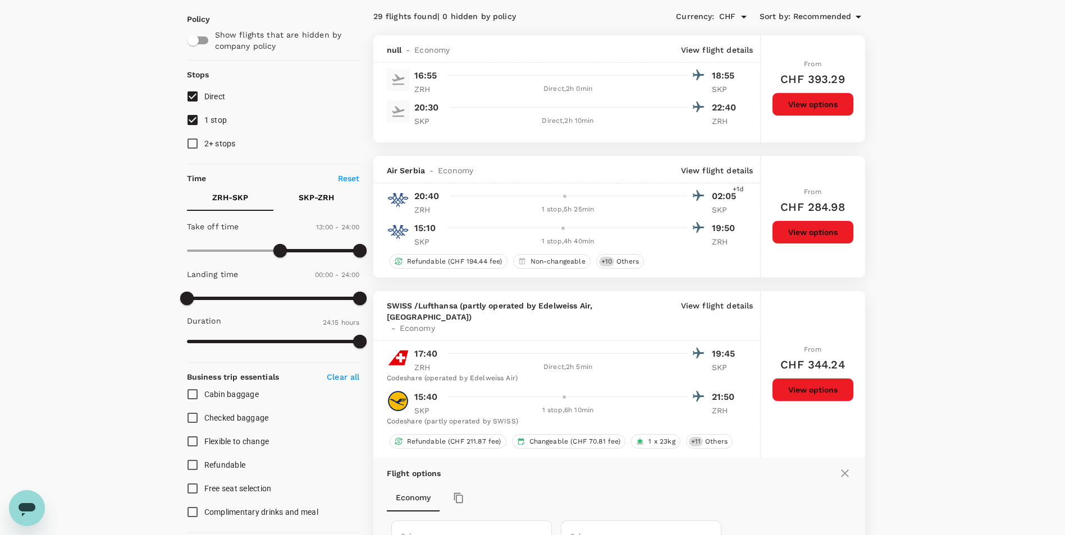
scroll to position [94, 0]
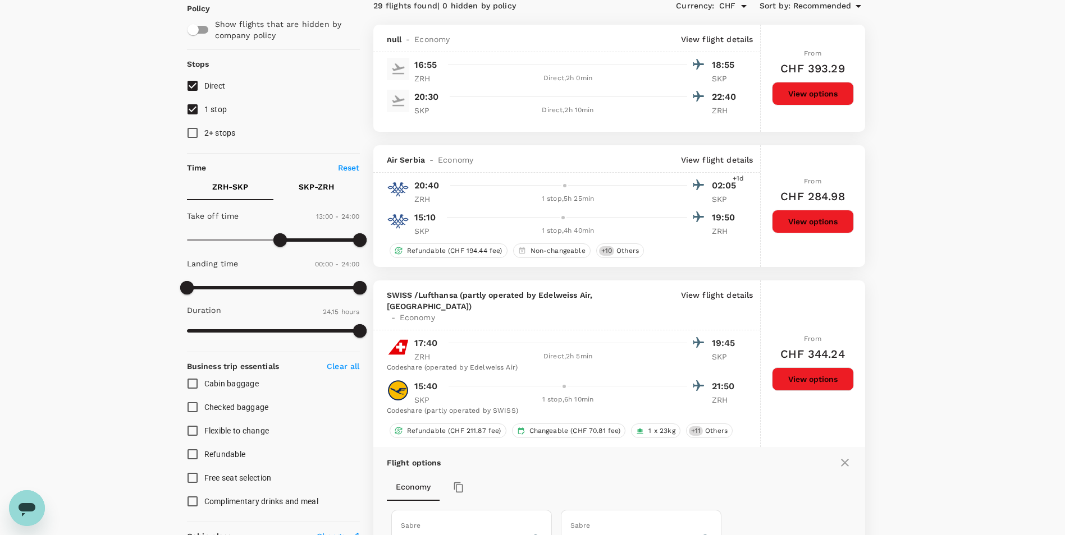
click at [810, 91] on button "View options" at bounding box center [813, 94] width 82 height 24
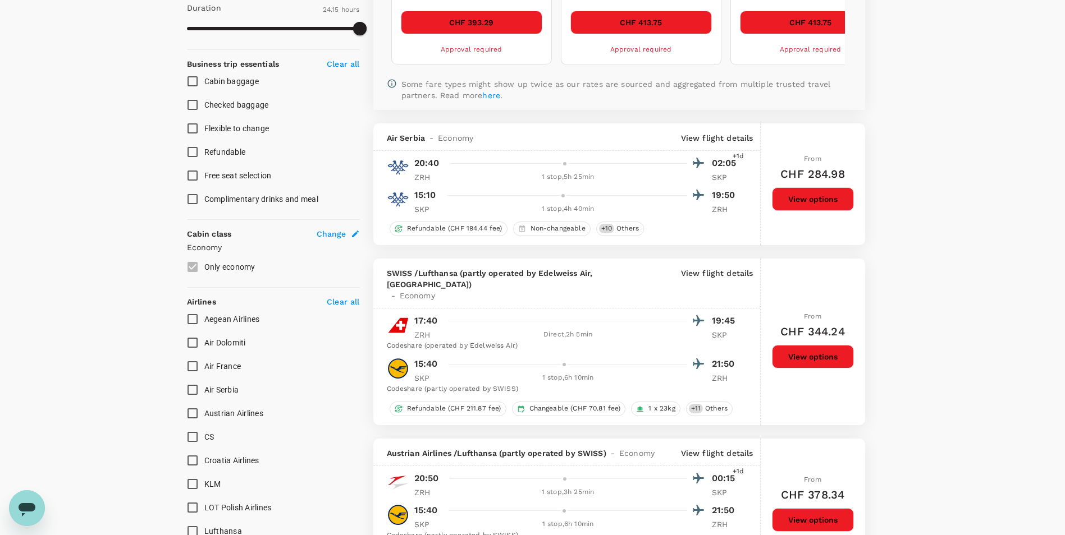
scroll to position [399, 0]
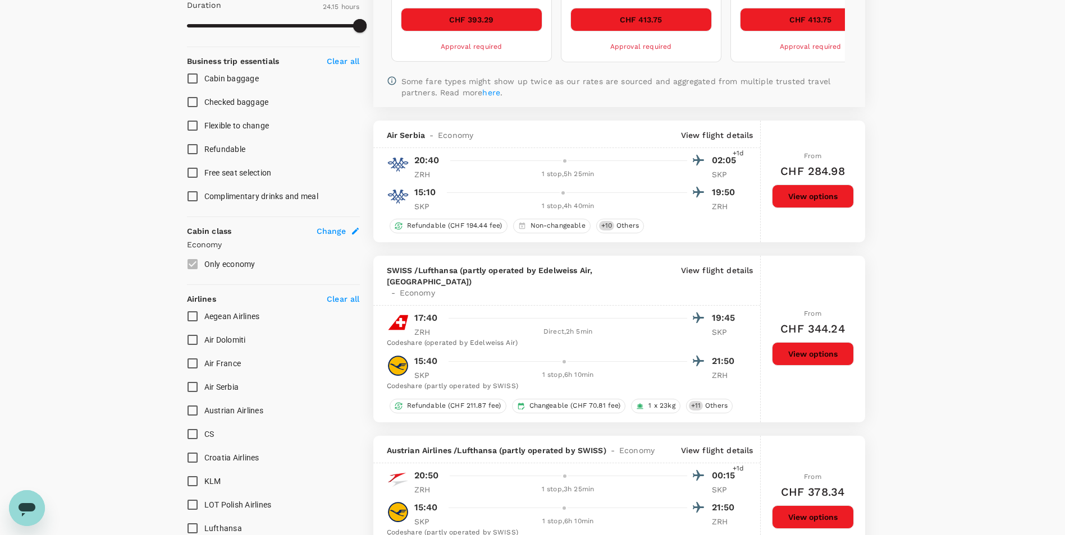
click at [820, 342] on button "View options" at bounding box center [813, 354] width 82 height 24
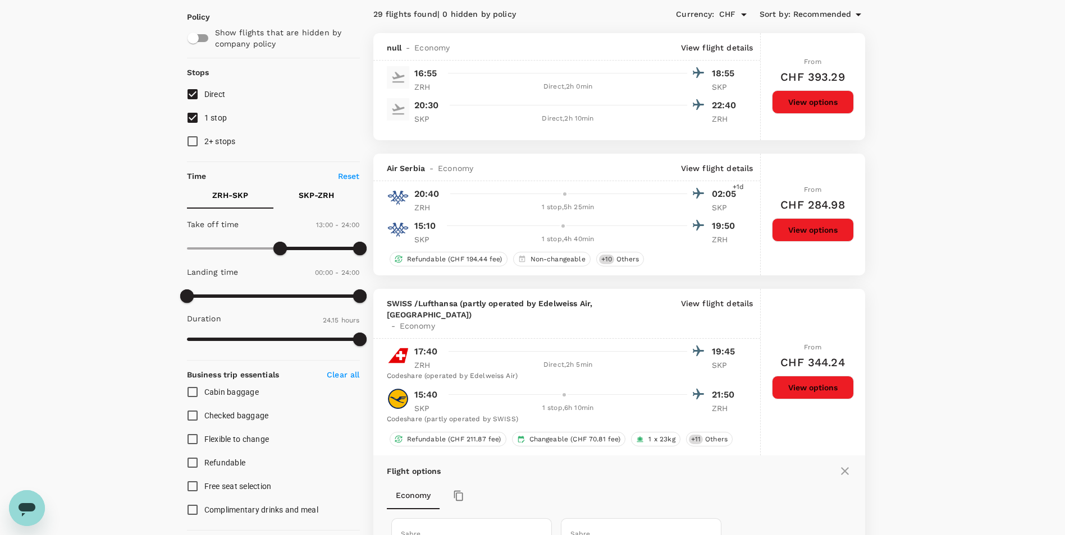
scroll to position [0, 0]
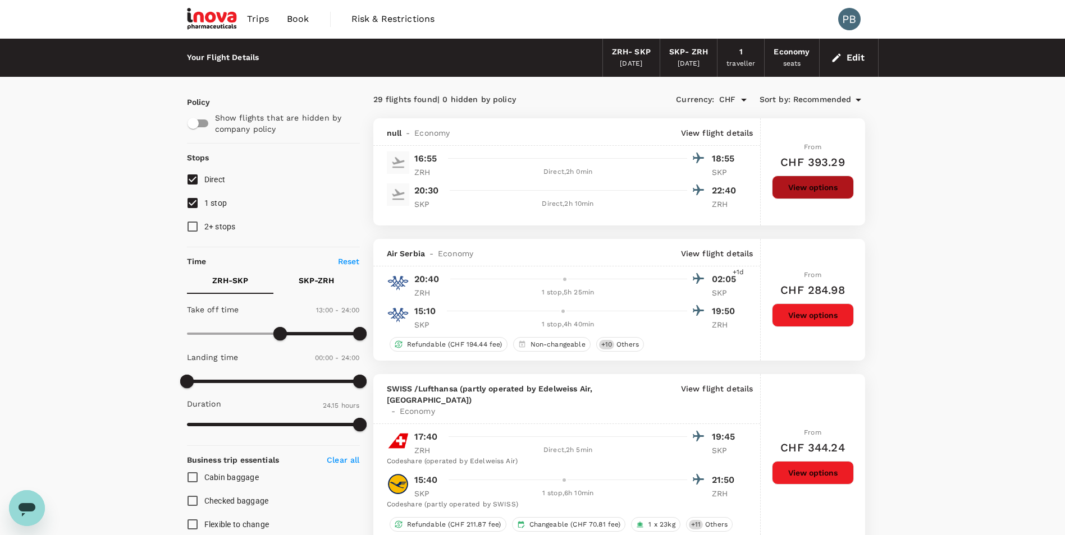
click at [817, 189] on button "View options" at bounding box center [813, 188] width 82 height 24
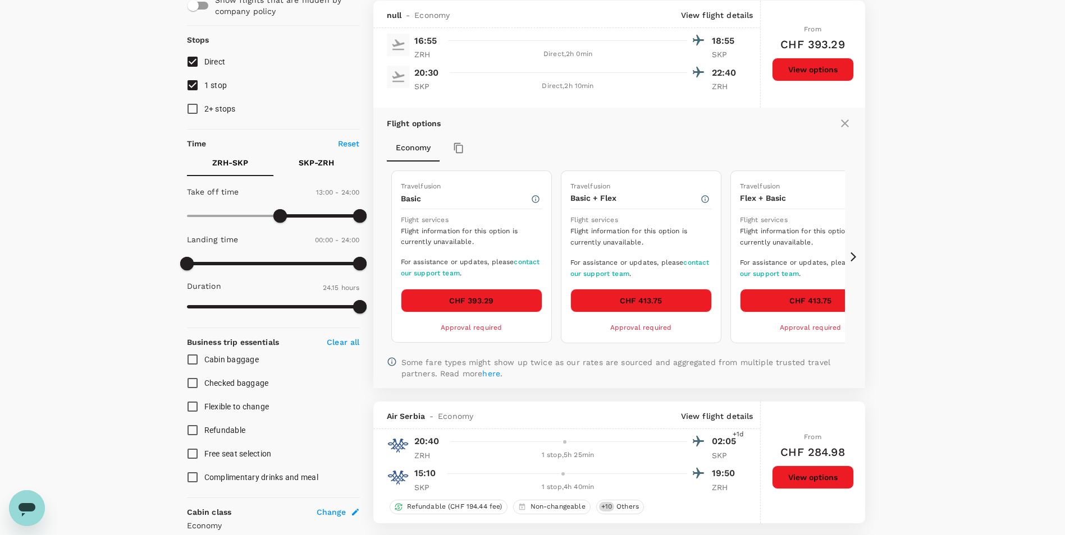
scroll to position [118, 0]
click at [854, 254] on icon at bounding box center [853, 256] width 11 height 11
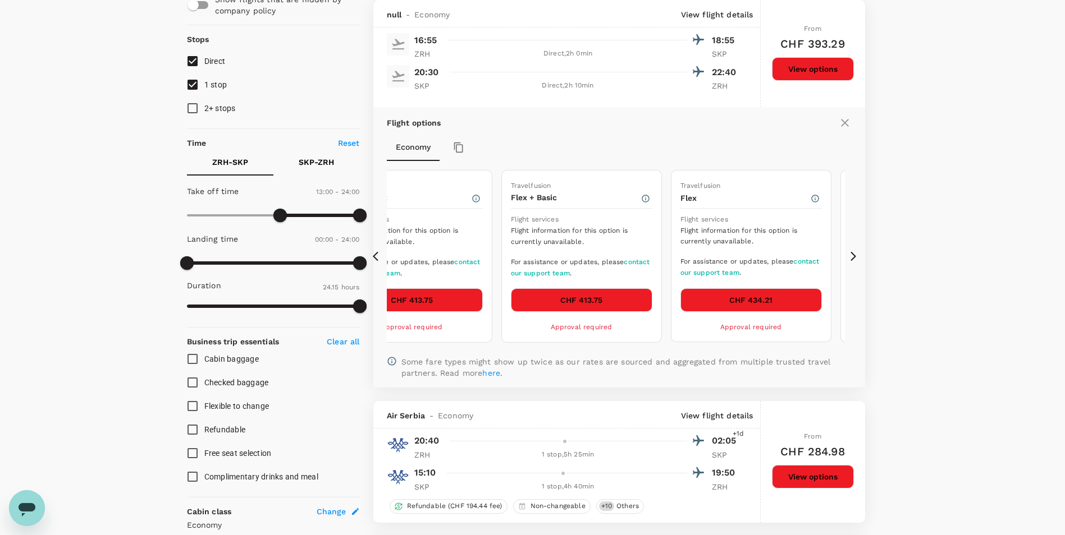
click at [854, 254] on icon at bounding box center [853, 256] width 11 height 11
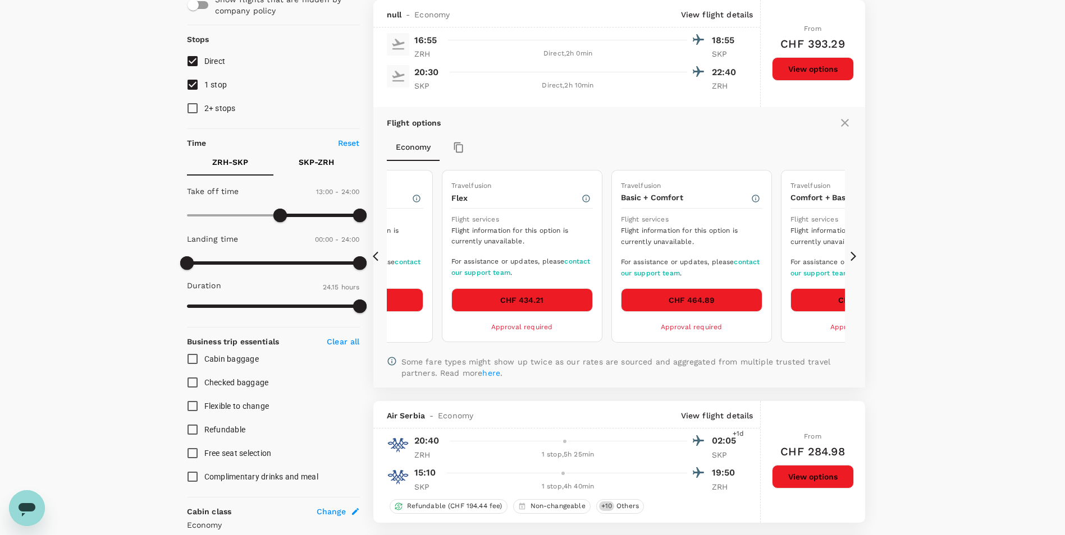
click at [853, 255] on icon at bounding box center [853, 257] width 6 height 10
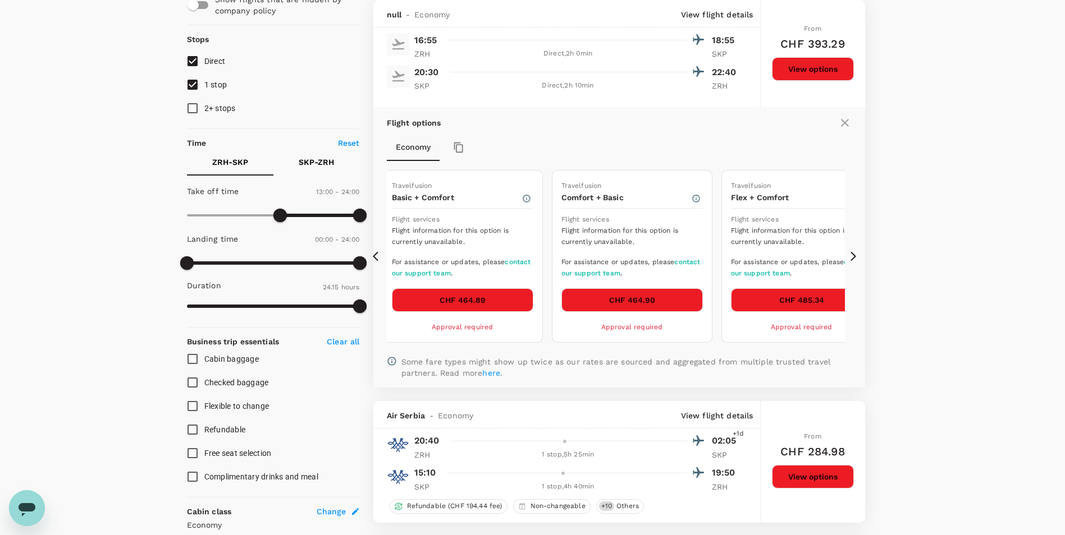
click at [853, 255] on icon at bounding box center [853, 257] width 6 height 10
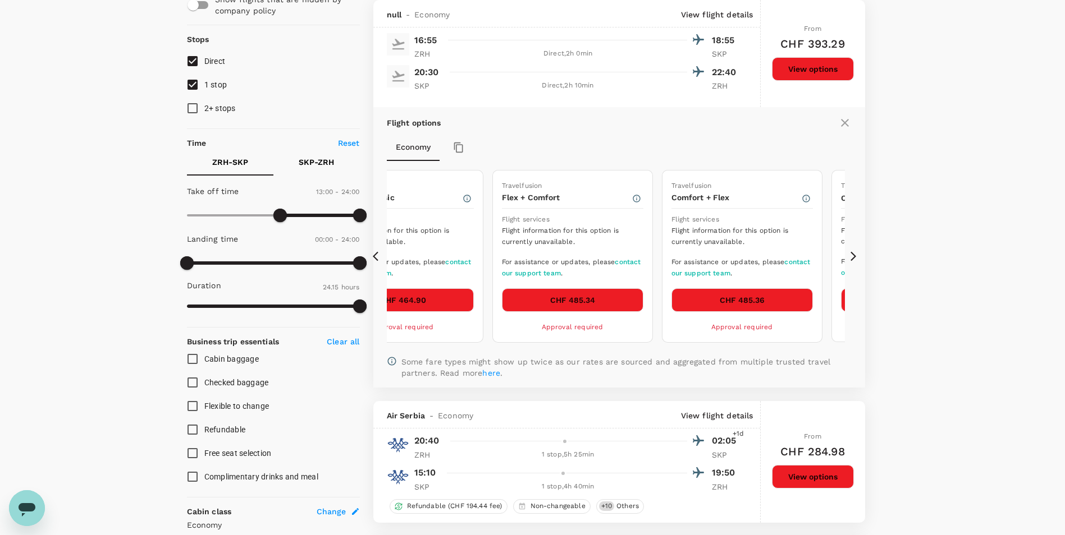
click at [853, 255] on icon at bounding box center [853, 257] width 6 height 10
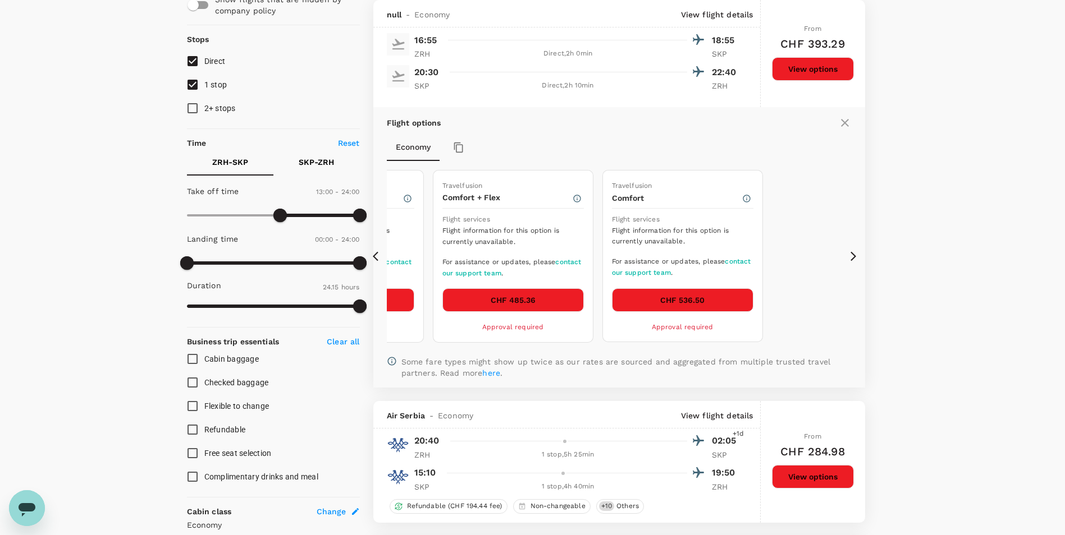
click at [853, 255] on icon at bounding box center [853, 257] width 6 height 10
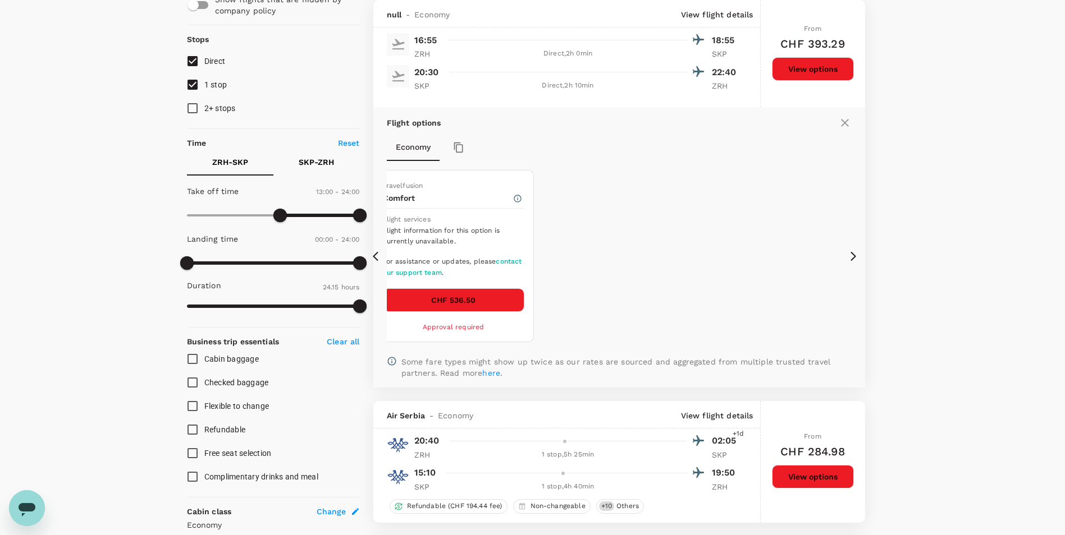
click at [377, 251] on icon at bounding box center [378, 256] width 11 height 11
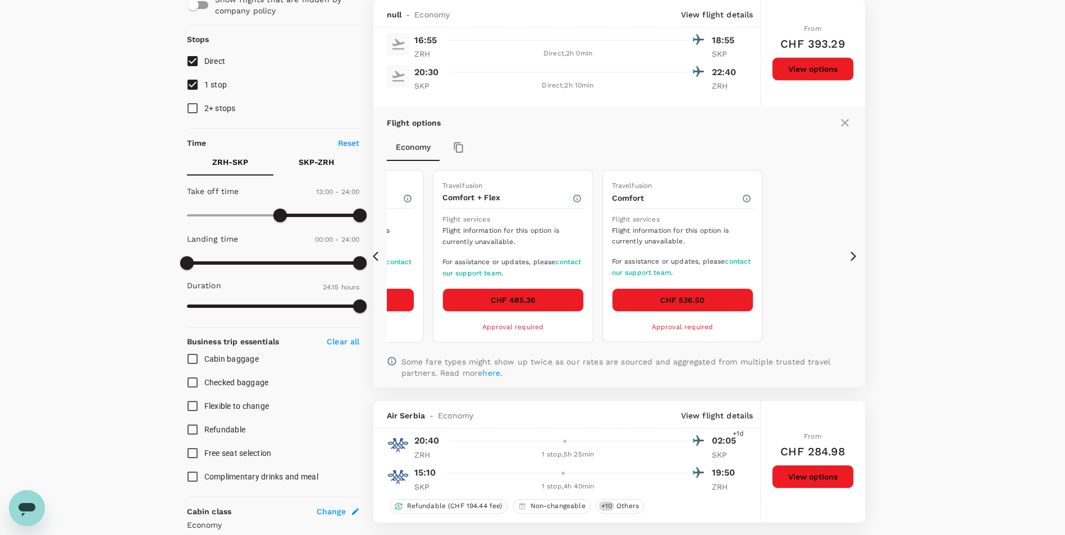
click at [377, 251] on icon at bounding box center [378, 256] width 11 height 11
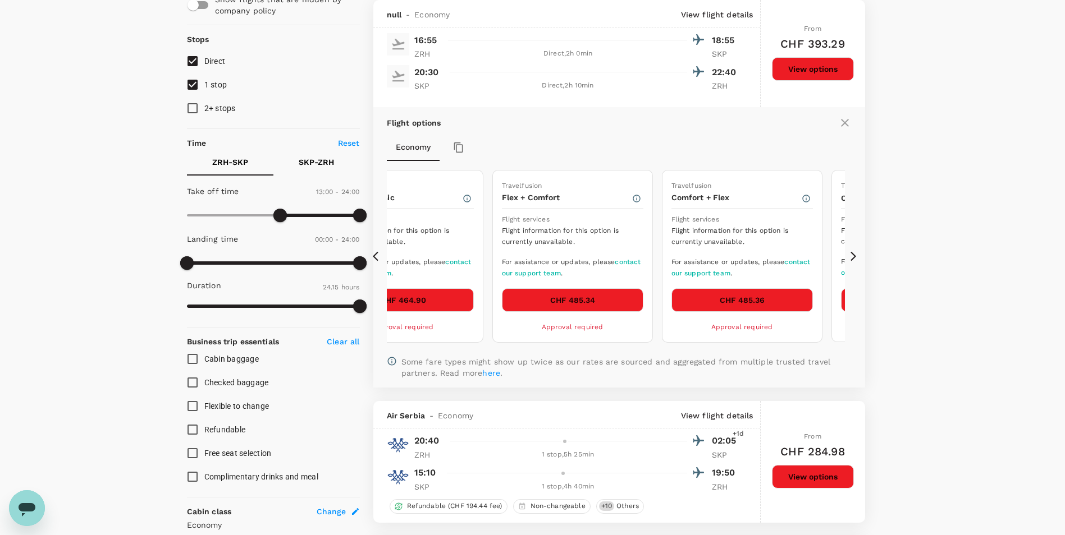
click at [378, 251] on icon at bounding box center [378, 256] width 11 height 11
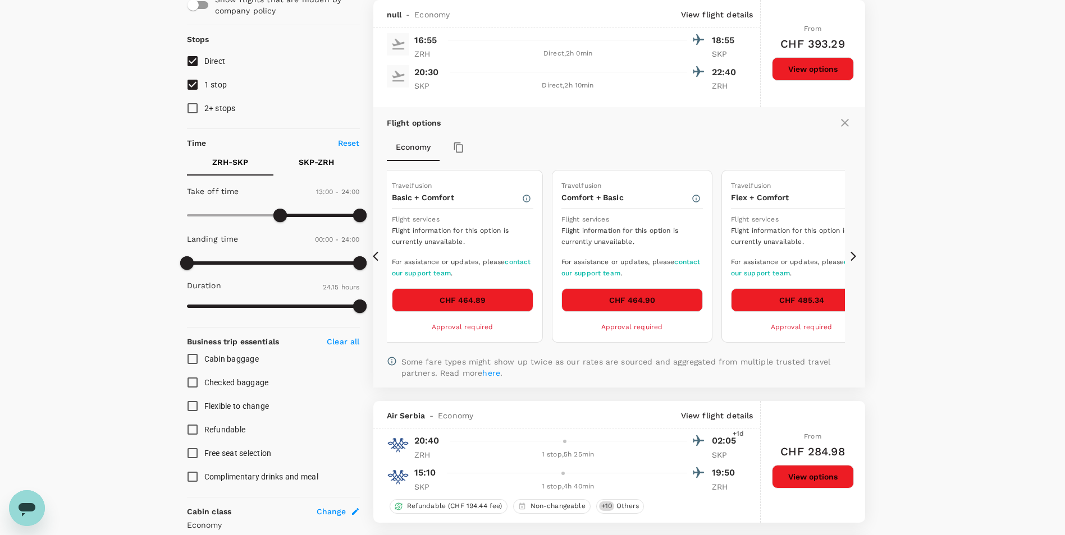
click at [378, 251] on icon at bounding box center [378, 256] width 11 height 11
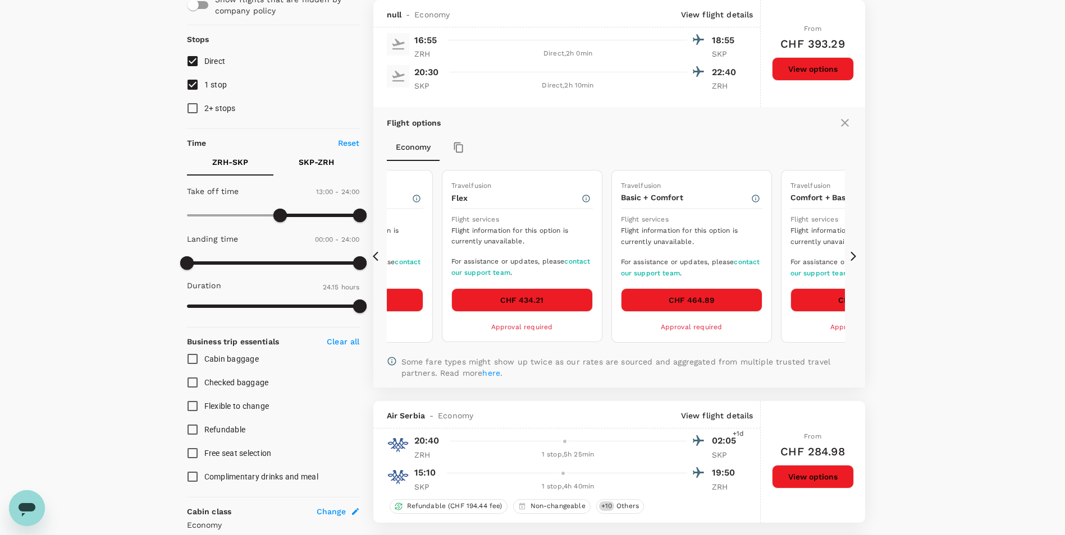
click at [378, 251] on icon at bounding box center [378, 256] width 11 height 11
click at [378, 252] on icon at bounding box center [378, 256] width 11 height 11
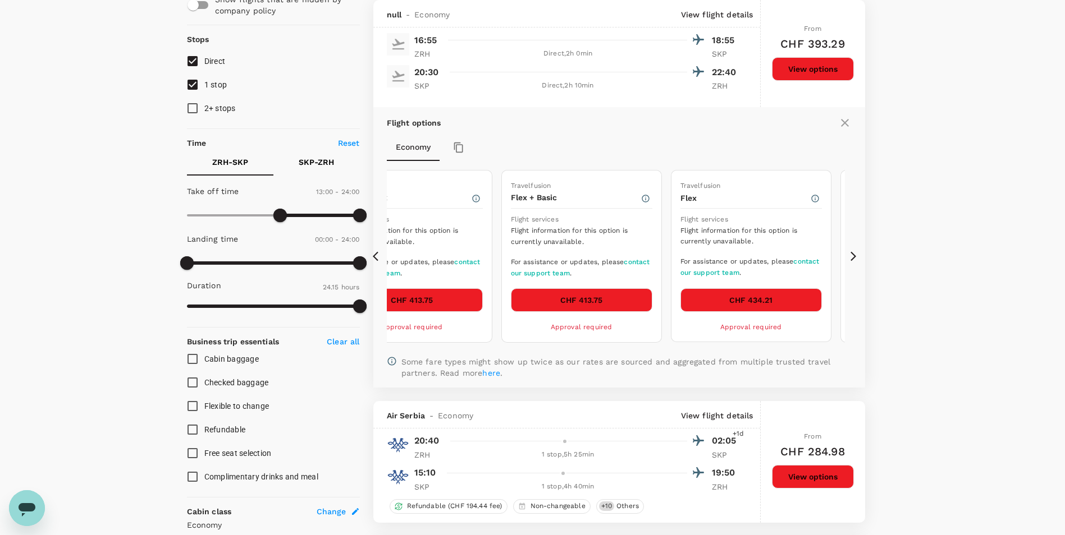
click at [378, 254] on icon at bounding box center [378, 256] width 11 height 11
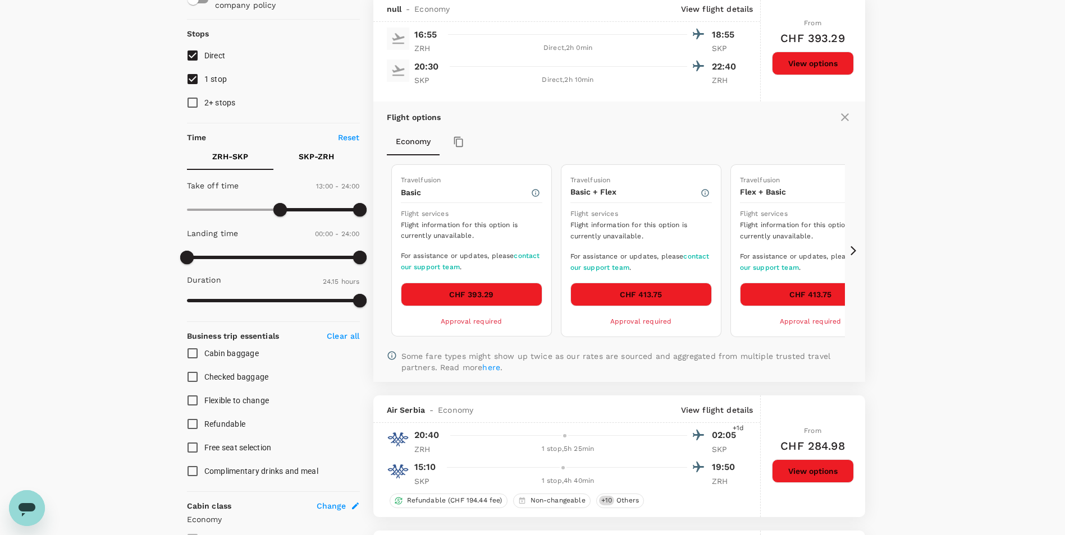
scroll to position [62, 0]
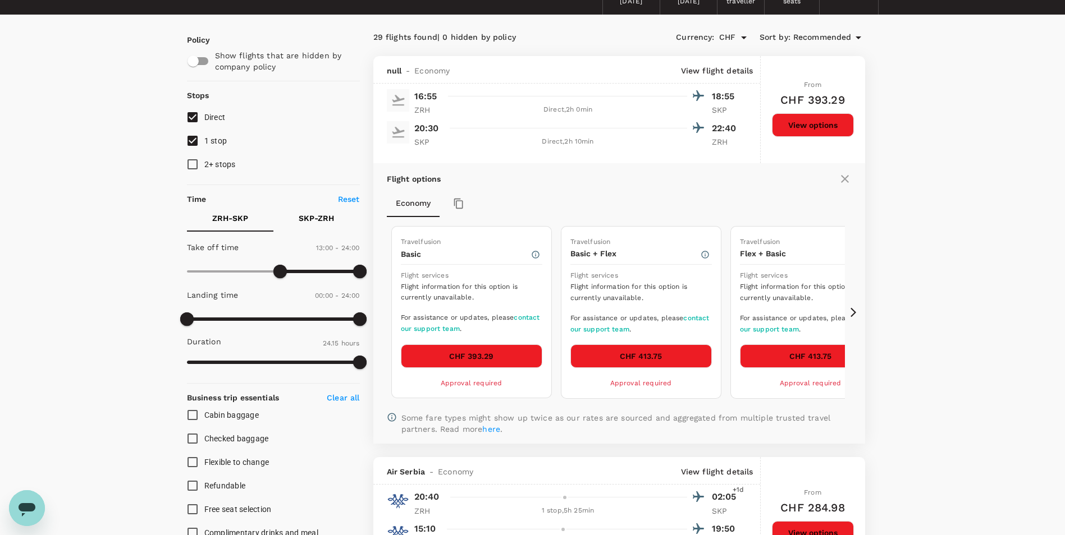
click at [469, 358] on button "CHF 393.29" at bounding box center [471, 357] width 141 height 24
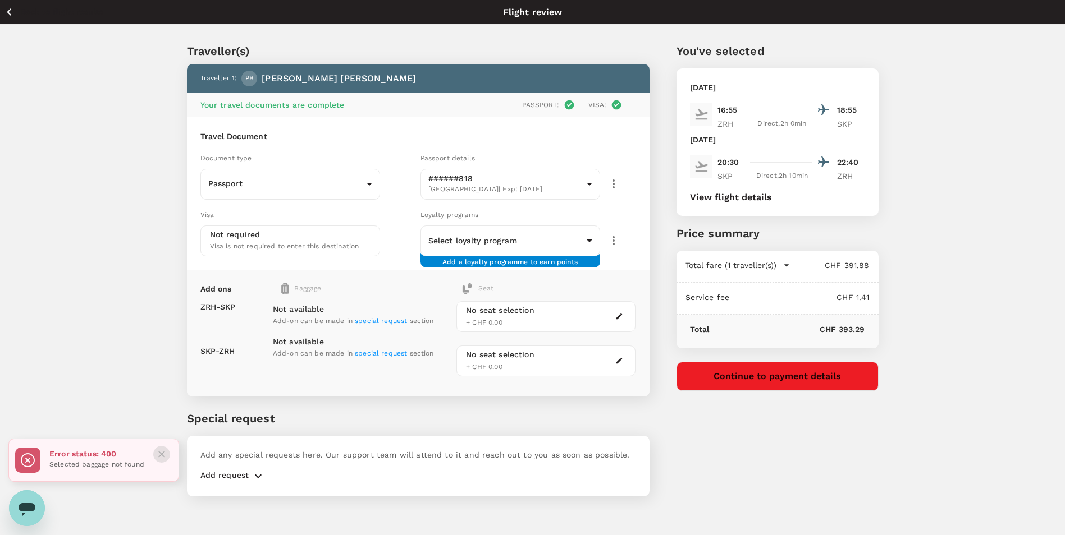
click at [160, 455] on icon "Close" at bounding box center [161, 454] width 11 height 11
click at [542, 186] on body "Back to flight results Flight review Traveller(s) Traveller 1 : PB [PERSON_NAME…" at bounding box center [532, 283] width 1065 height 566
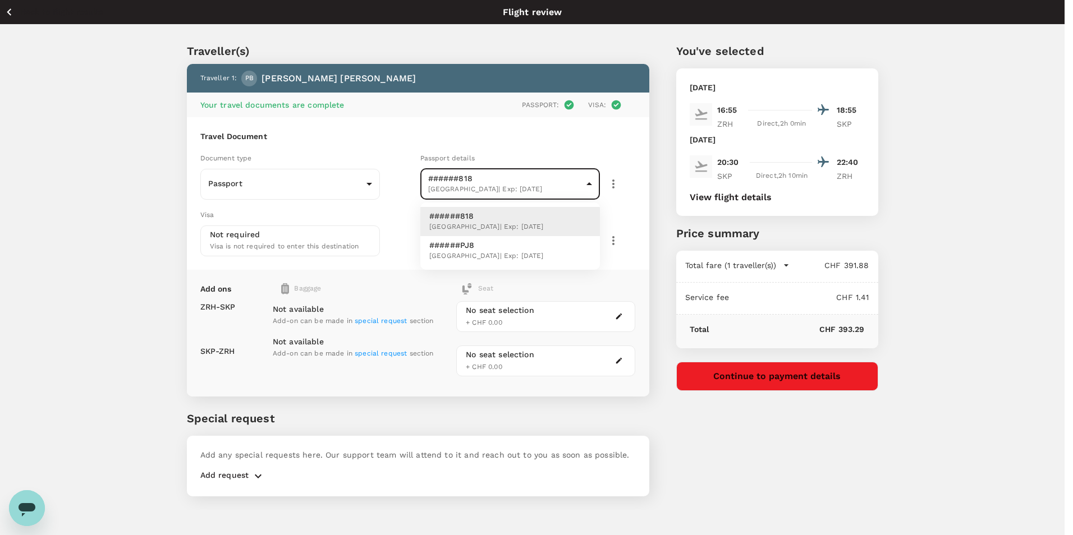
click at [506, 250] on p "######PJ8" at bounding box center [486, 245] width 114 height 11
type input "c04caa5c-f761-4213-b385-4246e65f00b6"
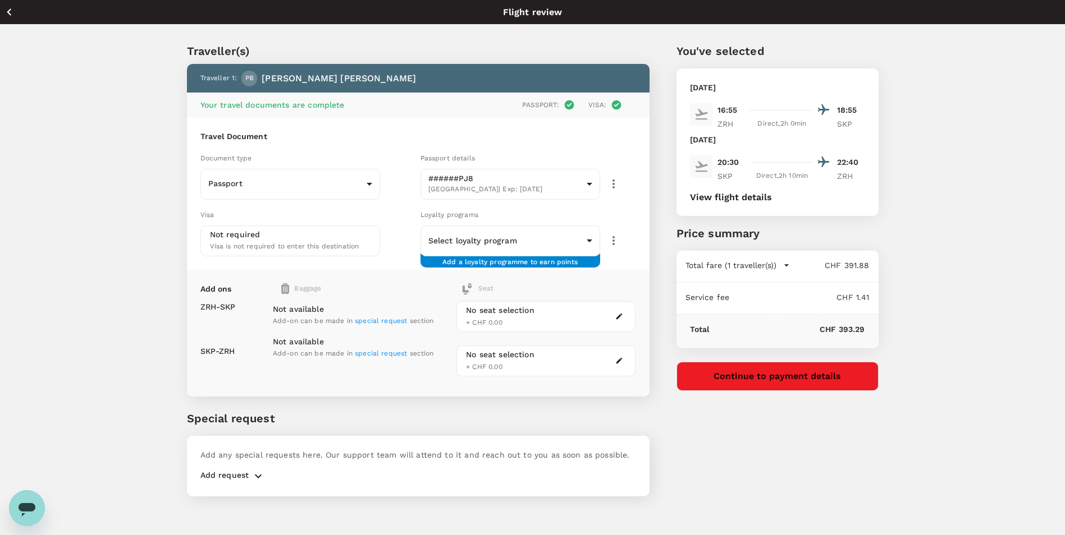
click at [584, 315] on div "No seat selection + CHF 0.00" at bounding box center [545, 316] width 179 height 31
click at [619, 316] on icon "button" at bounding box center [619, 317] width 6 height 6
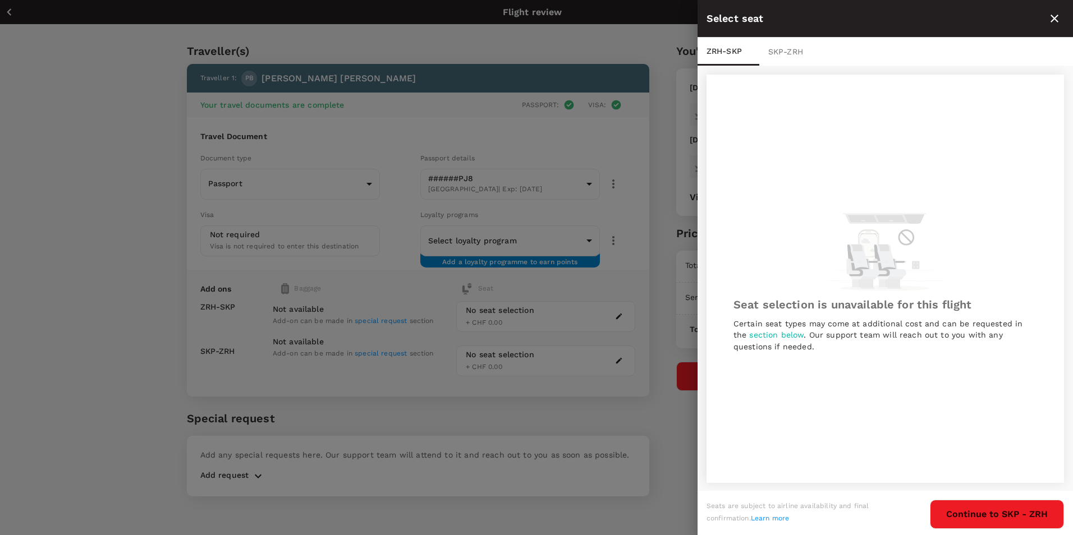
click at [1056, 16] on icon "close" at bounding box center [1054, 18] width 13 height 13
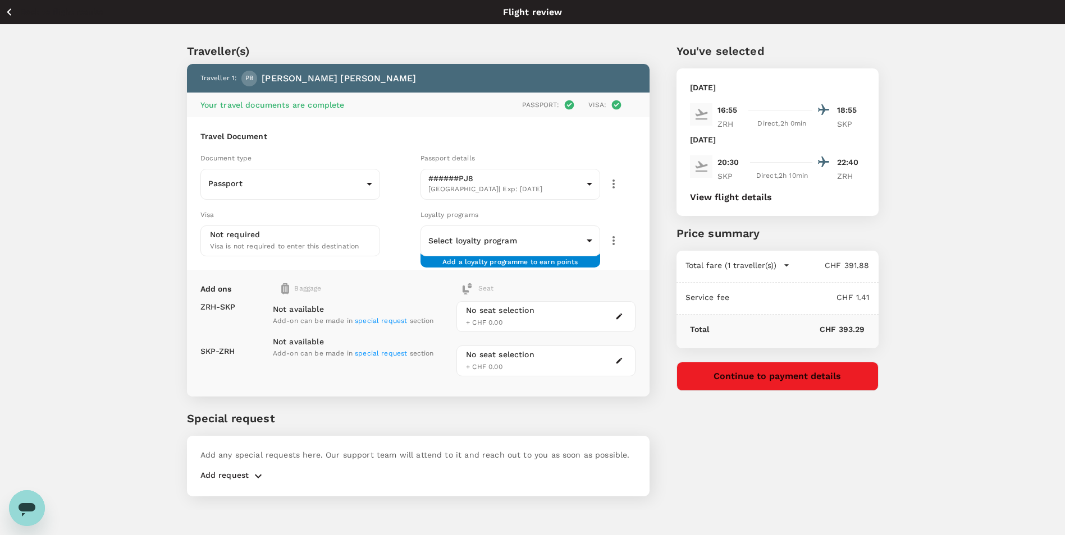
click at [9, 16] on icon "button" at bounding box center [9, 12] width 14 height 14
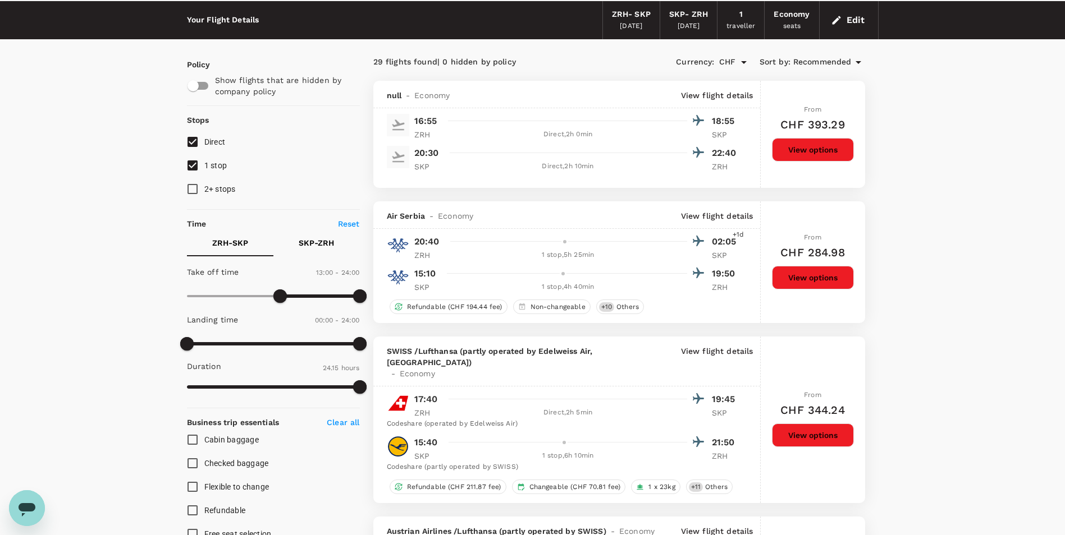
scroll to position [57, 0]
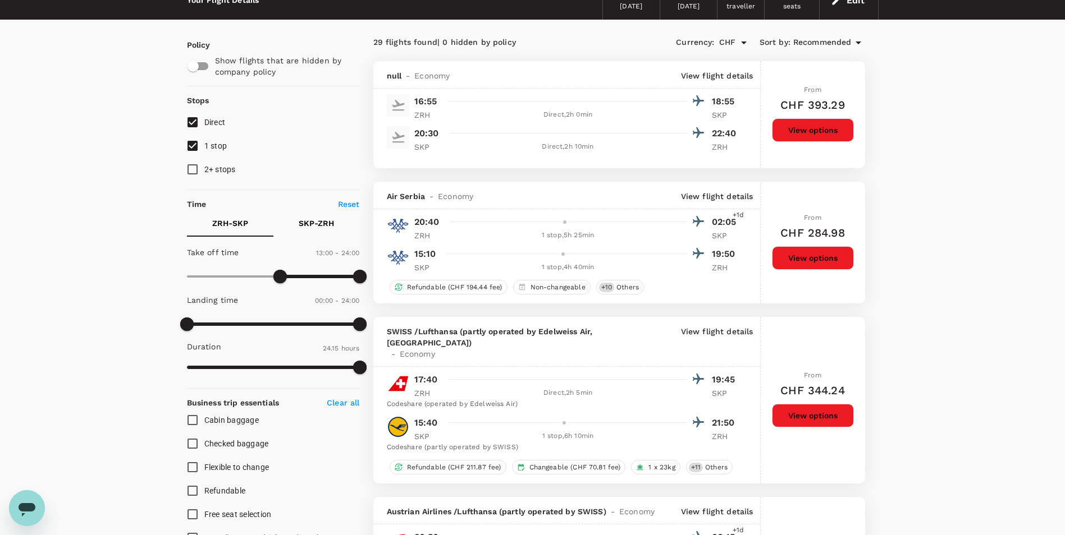
click at [823, 406] on button "View options" at bounding box center [813, 416] width 82 height 24
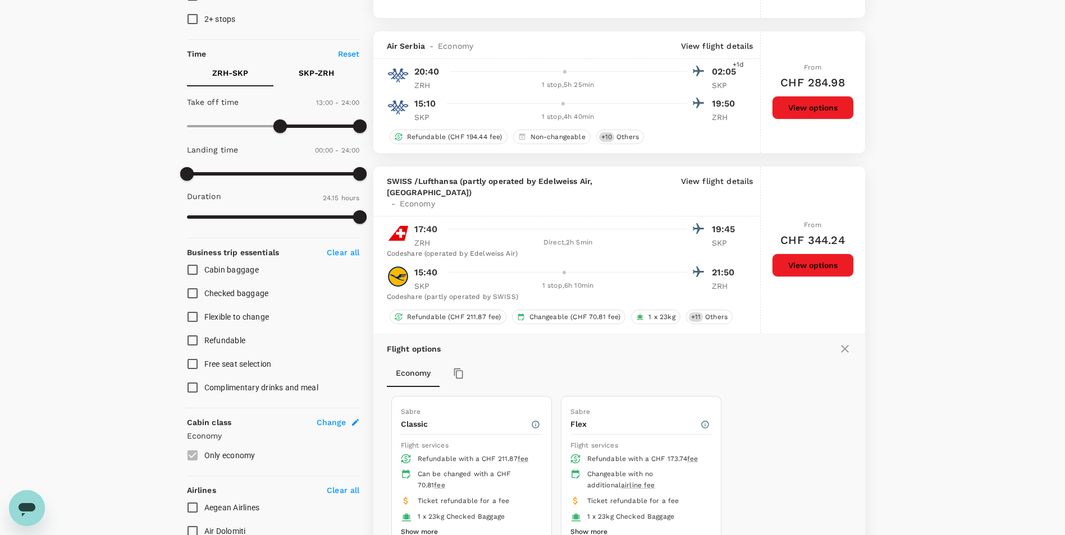
scroll to position [206, 0]
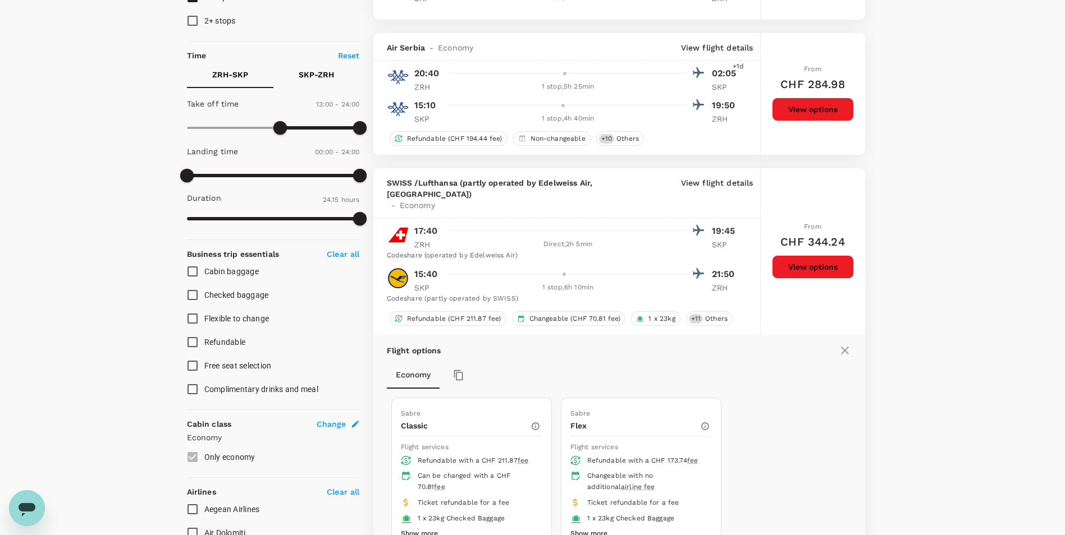
click at [845, 347] on icon at bounding box center [845, 351] width 8 height 8
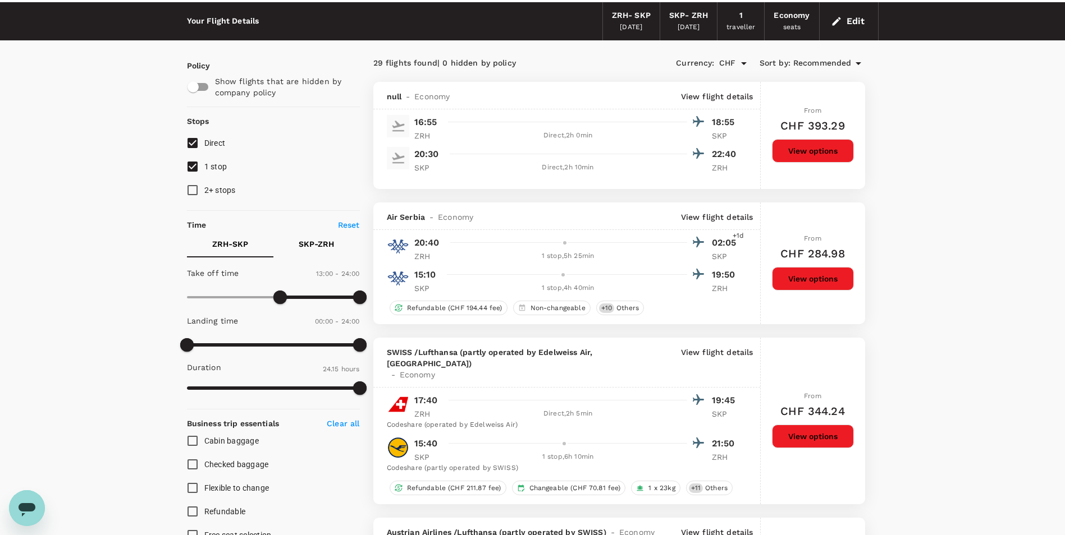
scroll to position [56, 0]
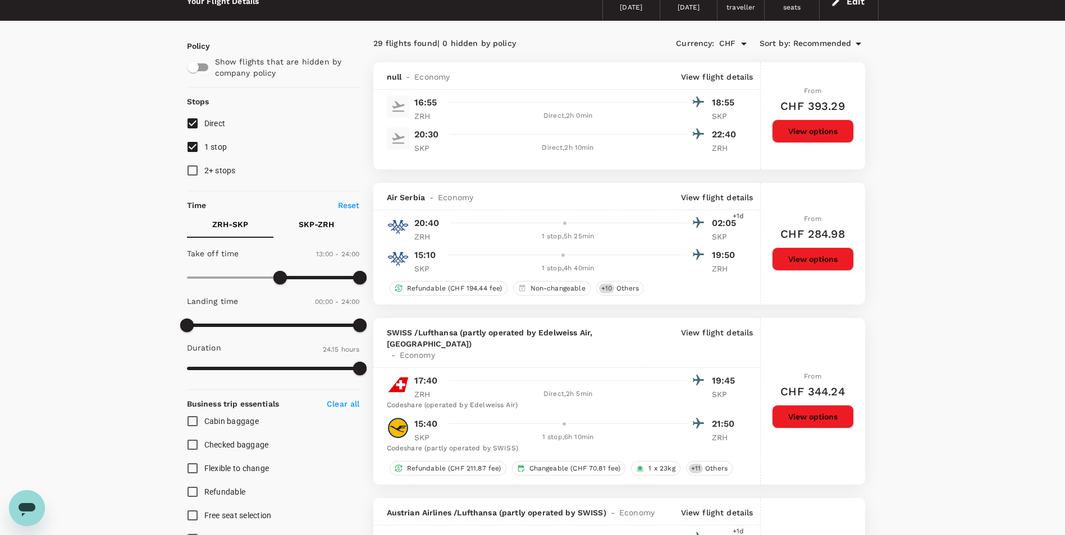
click at [830, 406] on button "View options" at bounding box center [813, 417] width 82 height 24
drag, startPoint x: 386, startPoint y: 77, endPoint x: 399, endPoint y: 77, distance: 12.9
click at [399, 77] on div "null - Economy View flight details" at bounding box center [566, 76] width 387 height 28
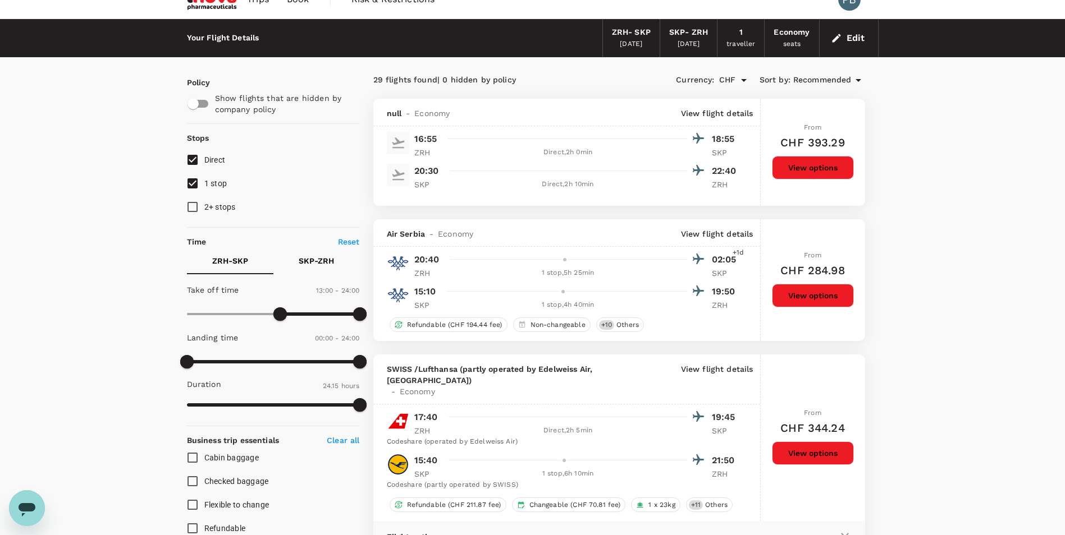
scroll to position [0, 0]
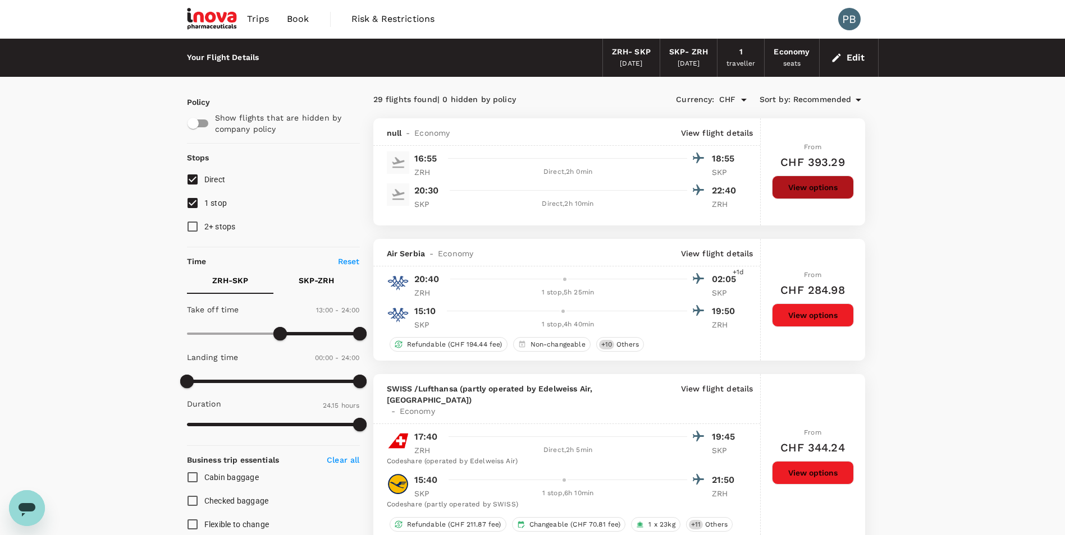
click at [814, 190] on button "View options" at bounding box center [813, 188] width 82 height 24
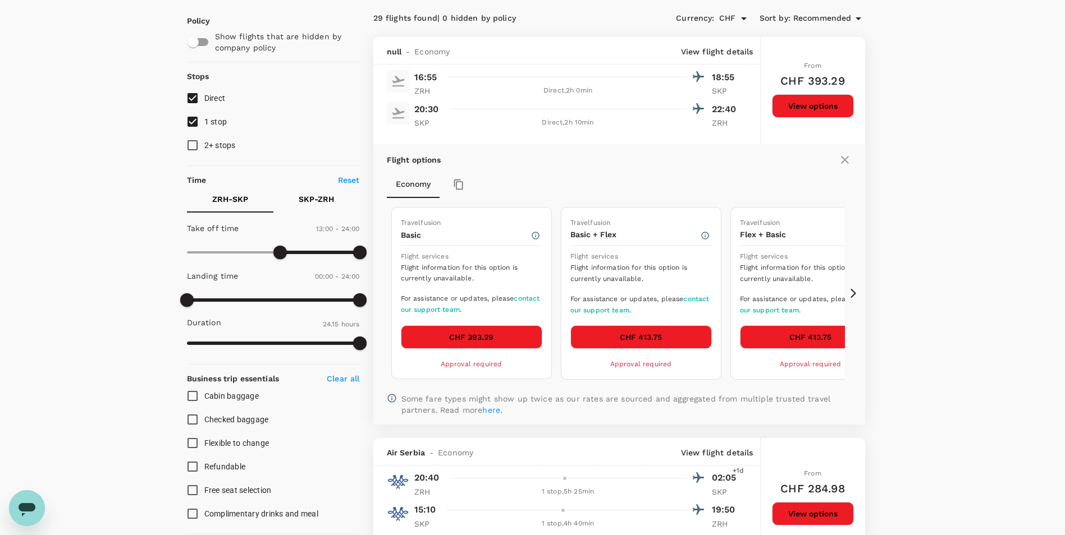
scroll to position [62, 0]
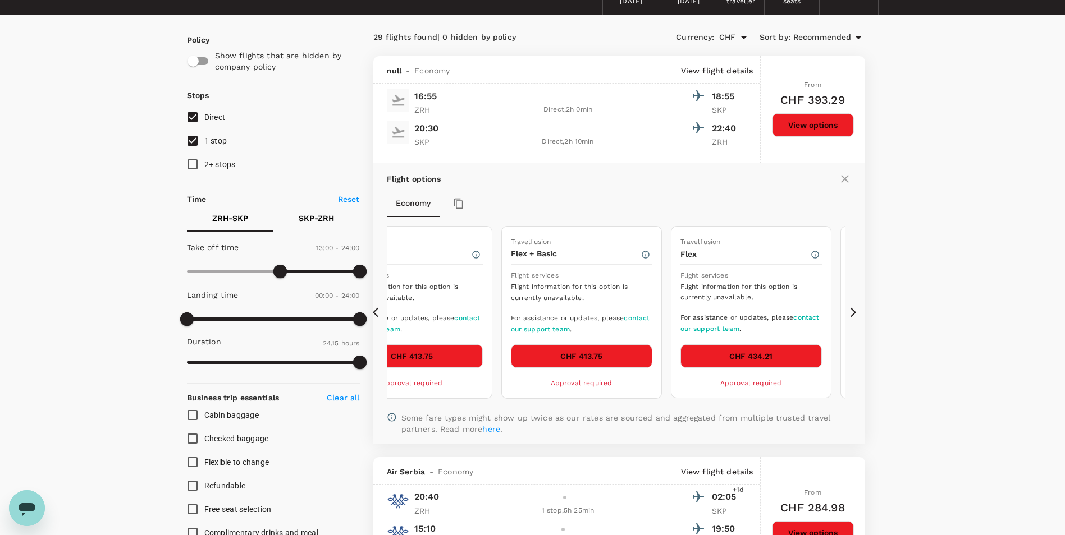
drag, startPoint x: 486, startPoint y: 297, endPoint x: 809, endPoint y: 274, distance: 324.7
drag, startPoint x: 483, startPoint y: 286, endPoint x: 403, endPoint y: 275, distance: 80.5
click at [853, 312] on icon at bounding box center [853, 312] width 11 height 11
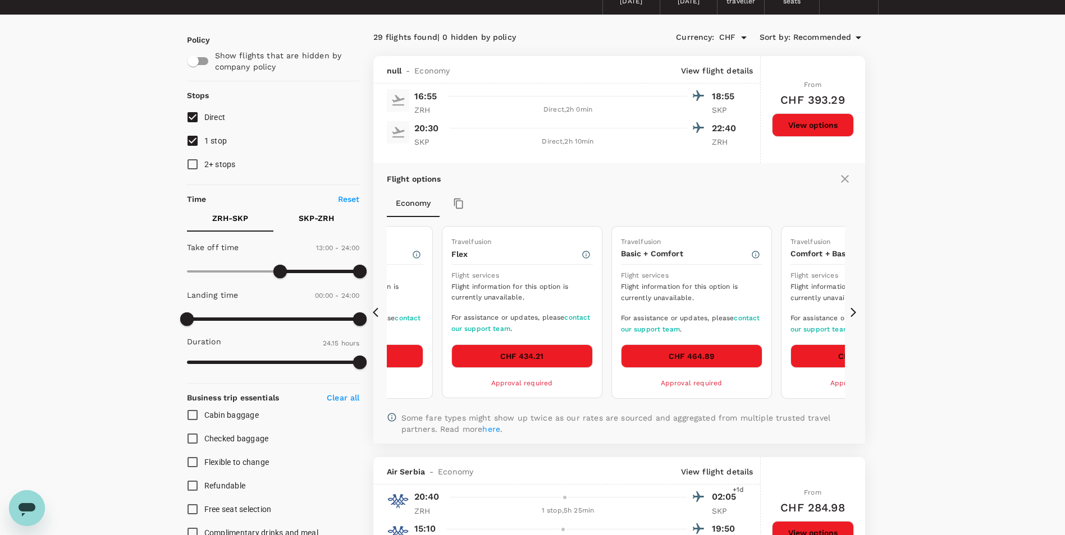
click at [853, 312] on icon at bounding box center [853, 312] width 11 height 11
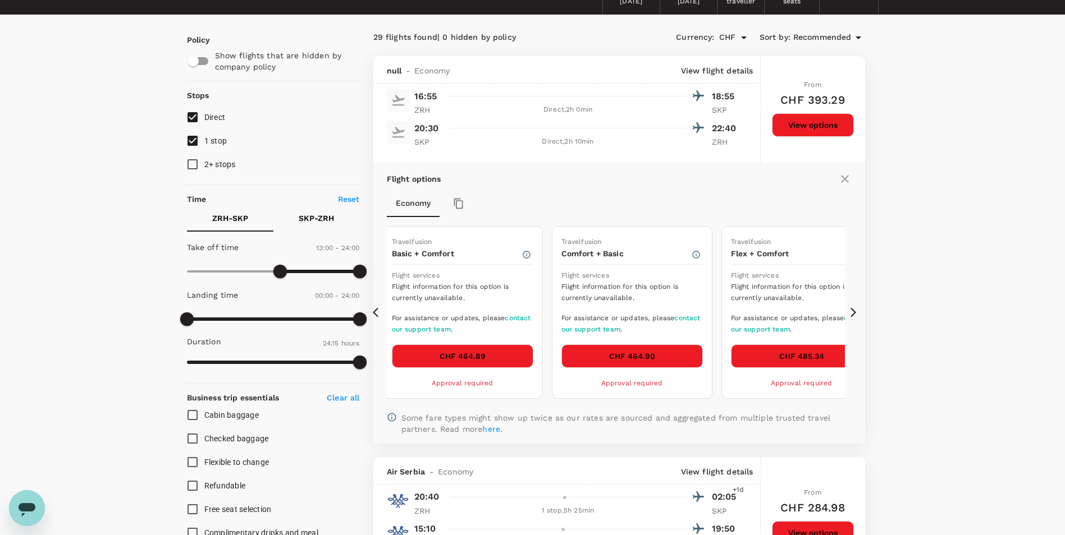
click at [377, 312] on icon at bounding box center [378, 312] width 11 height 11
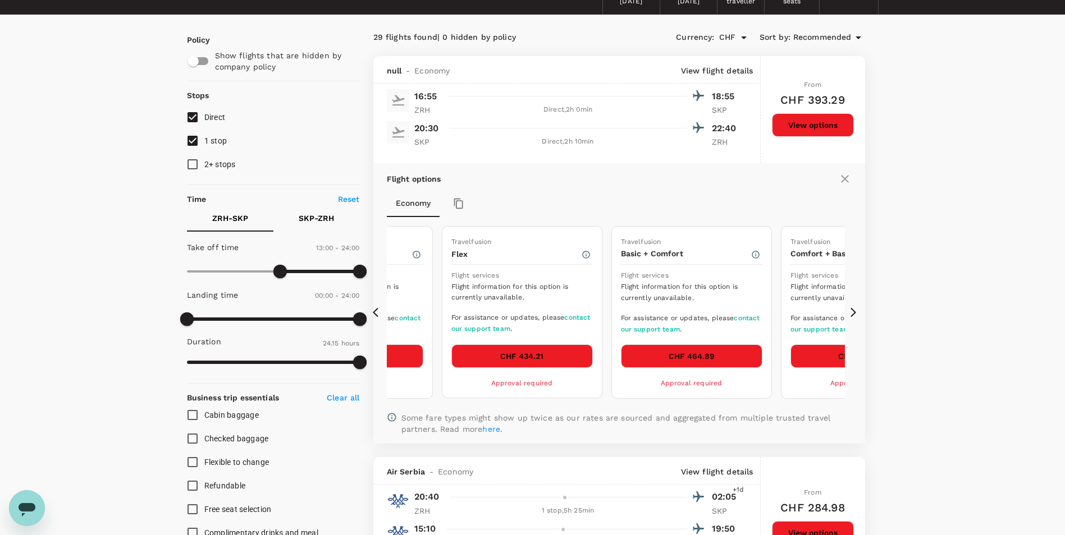
click at [377, 312] on icon at bounding box center [378, 312] width 11 height 11
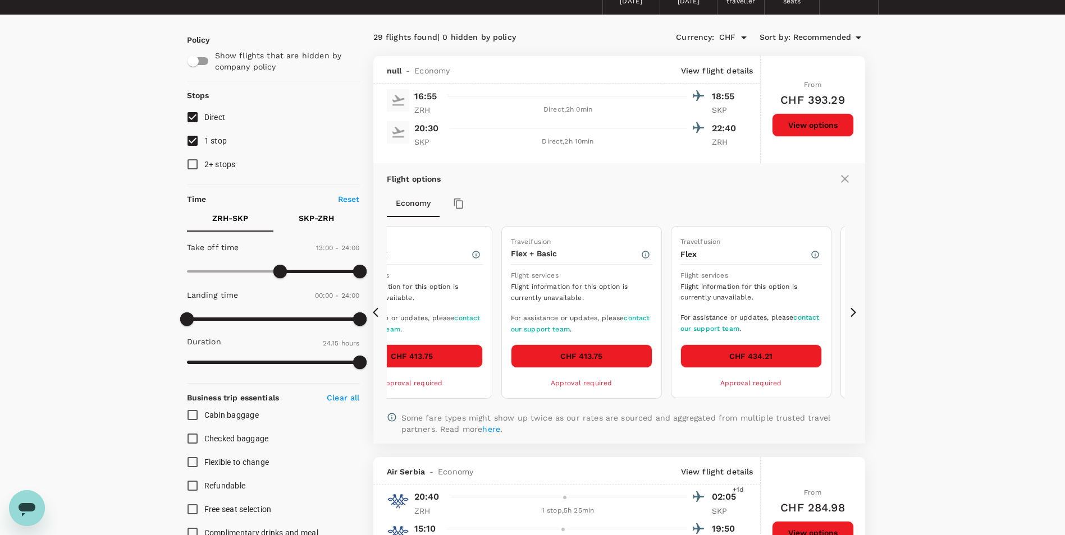
click at [377, 312] on icon at bounding box center [378, 312] width 11 height 11
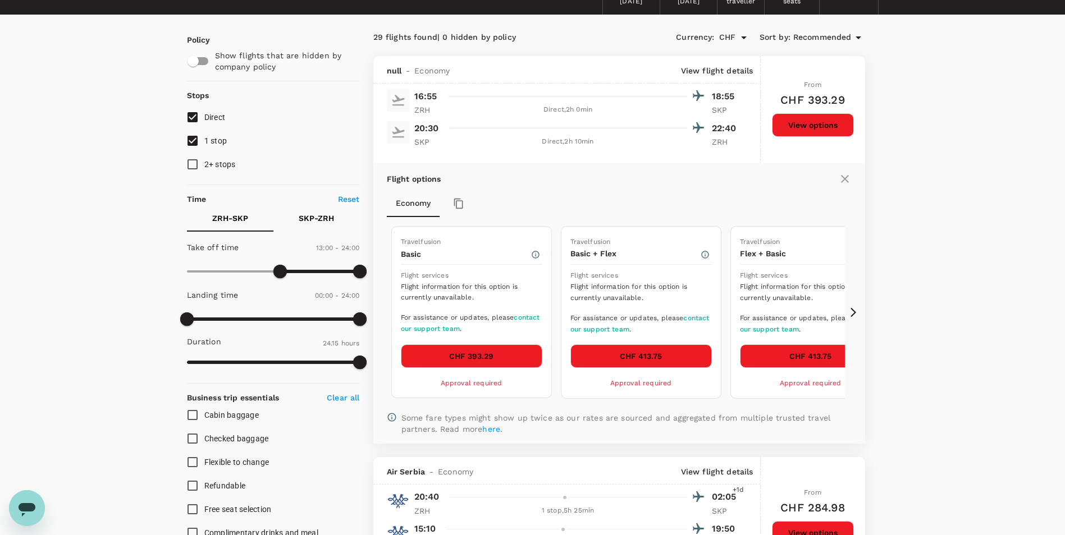
click at [854, 309] on icon at bounding box center [853, 312] width 11 height 11
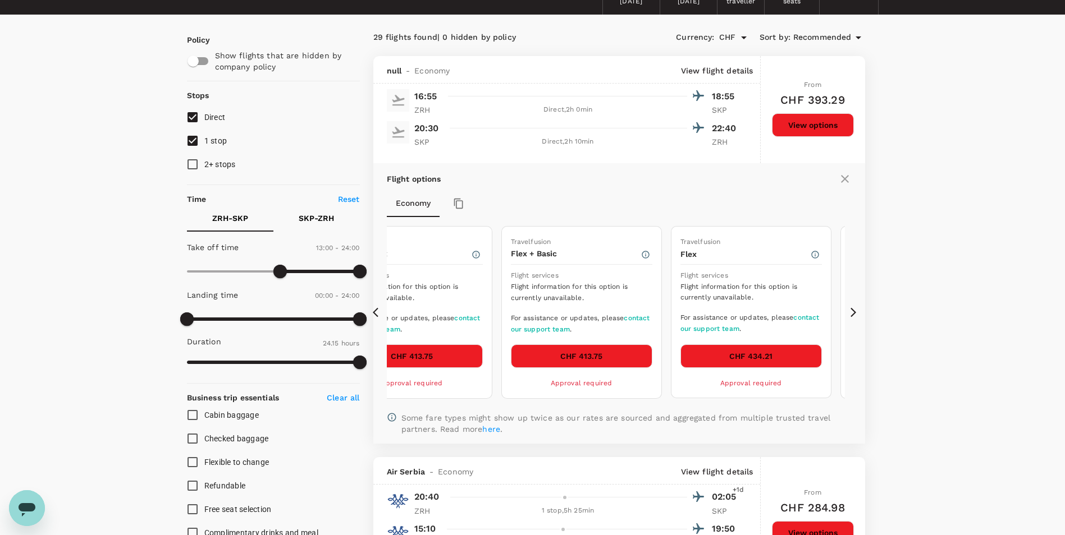
click at [854, 309] on icon at bounding box center [853, 312] width 11 height 11
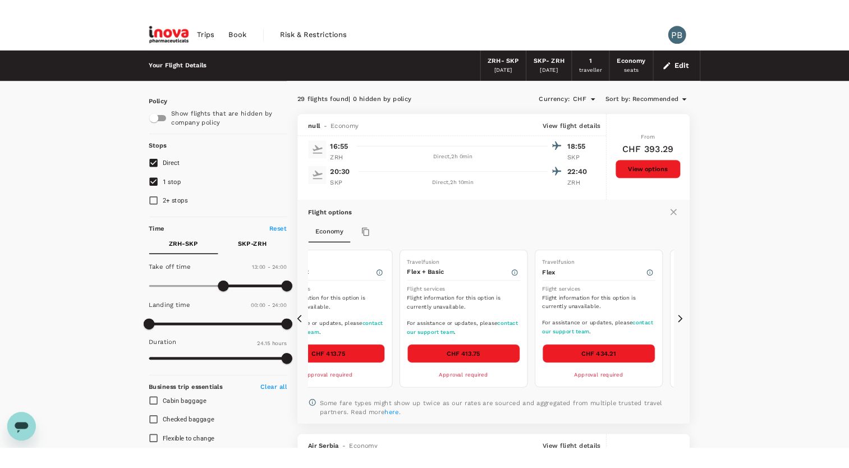
scroll to position [0, 0]
